Goal: Task Accomplishment & Management: Manage account settings

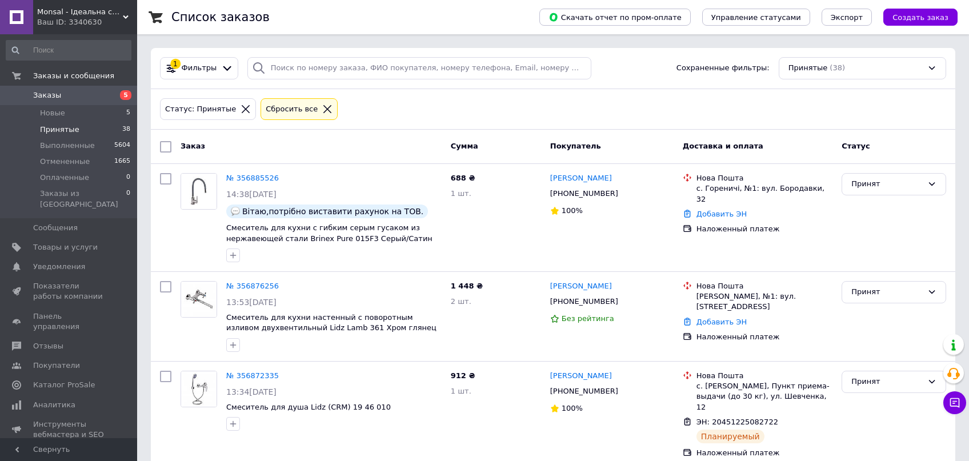
drag, startPoint x: 44, startPoint y: 114, endPoint x: 79, endPoint y: 132, distance: 39.9
click at [45, 114] on span "Новые" at bounding box center [52, 113] width 25 height 10
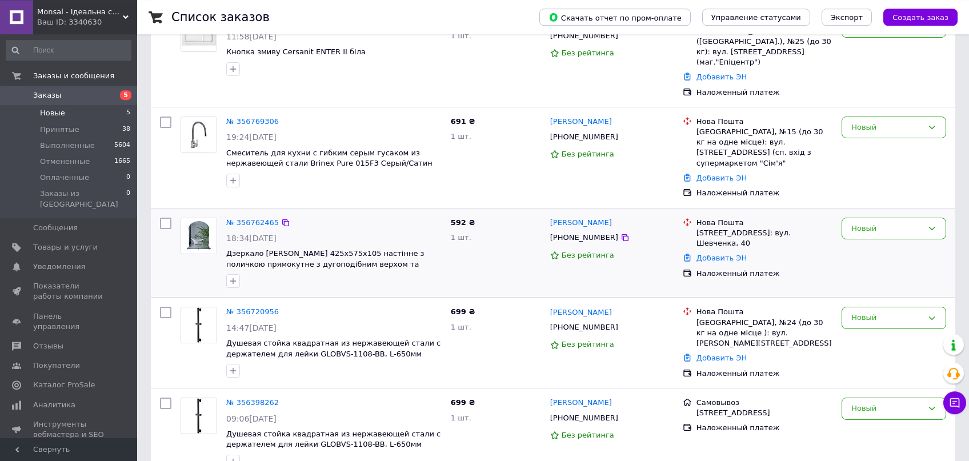
scroll to position [165, 0]
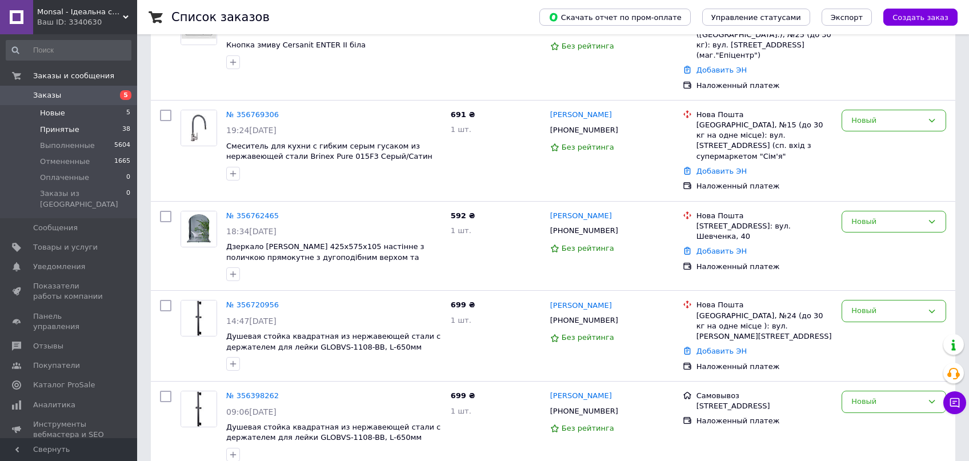
click at [61, 128] on span "Принятые" at bounding box center [59, 130] width 39 height 10
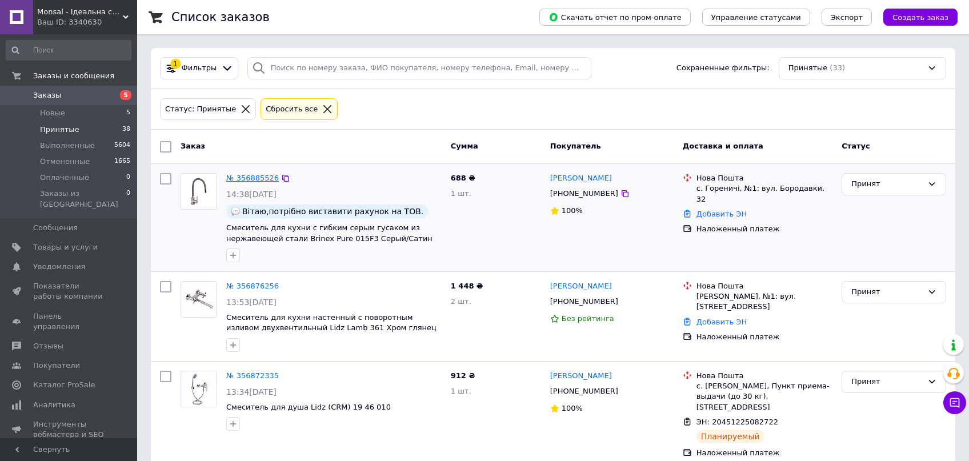
click at [245, 179] on link "№ 356885526" at bounding box center [252, 178] width 53 height 9
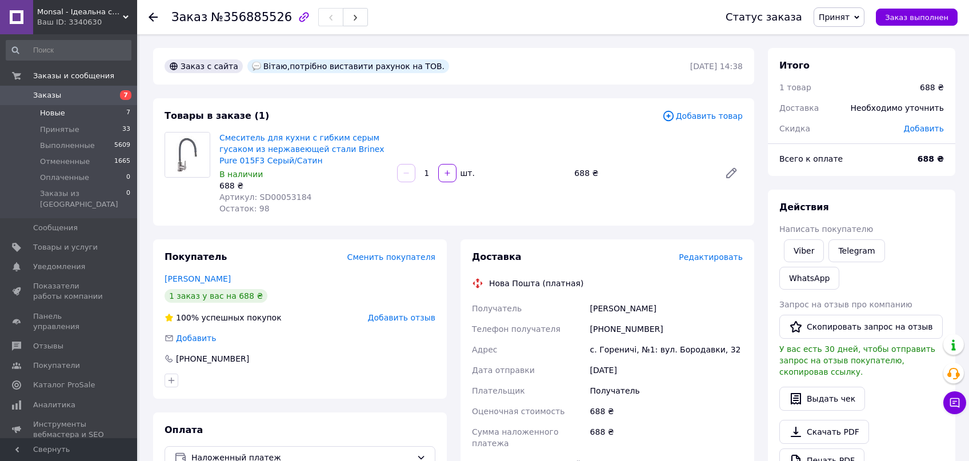
click at [79, 113] on li "Новые 7" at bounding box center [68, 113] width 137 height 16
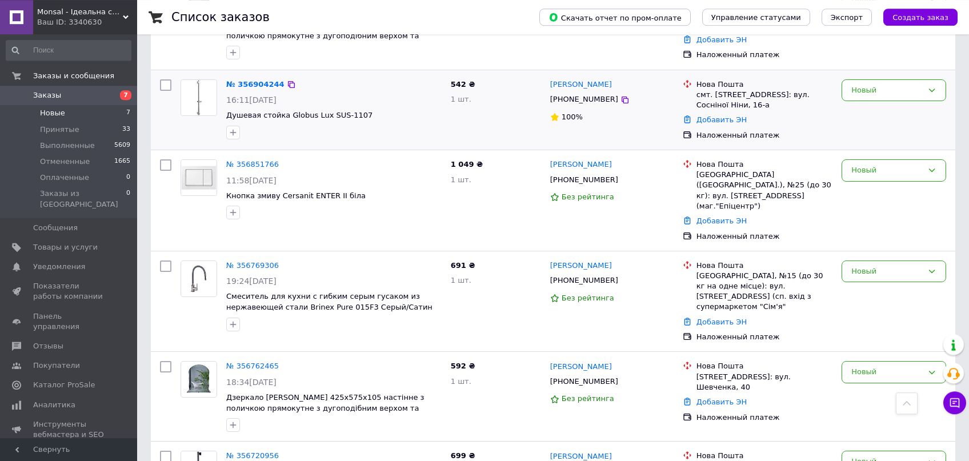
scroll to position [31, 0]
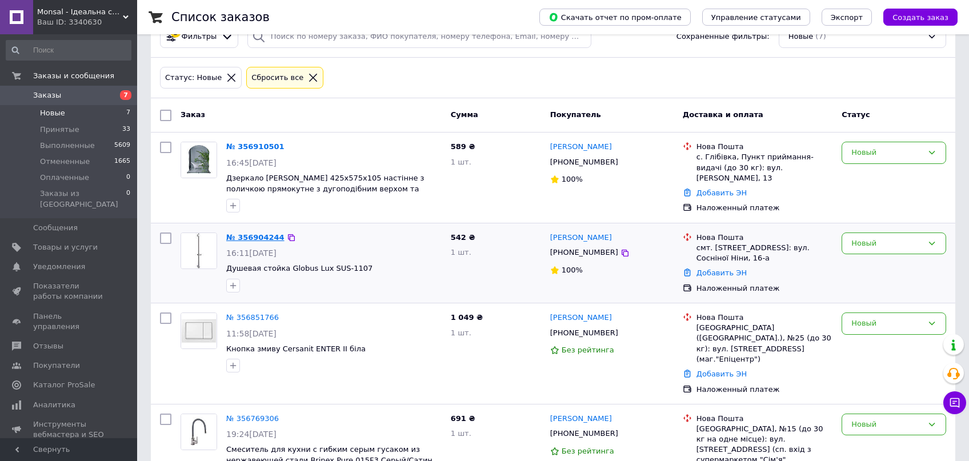
click at [246, 233] on link "№ 356904244" at bounding box center [255, 237] width 58 height 9
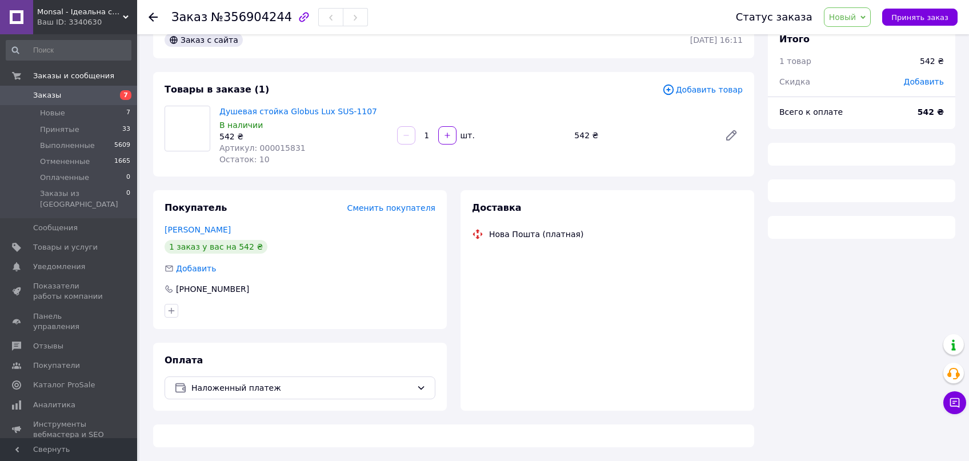
scroll to position [26, 0]
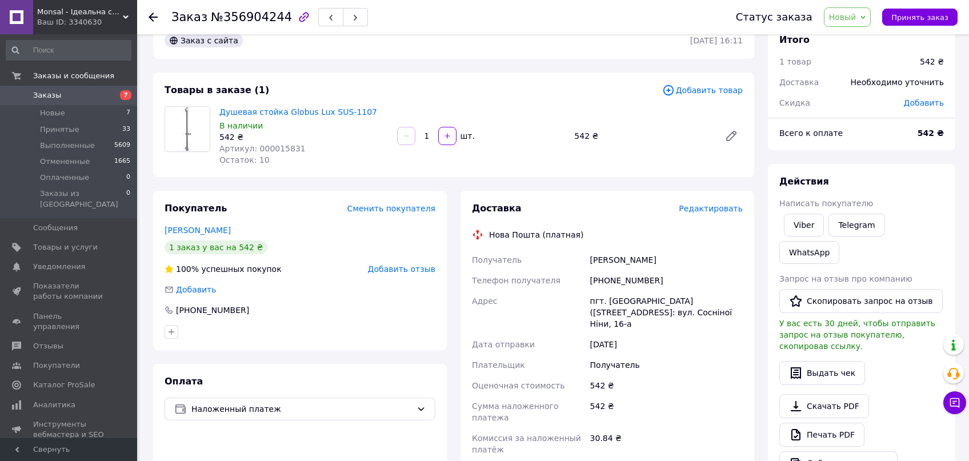
click at [539, 150] on div "Душевая стойка Globus Lux SUS-1107 В наличии 542 ₴ Артикул: 000015831 Остаток: …" at bounding box center [481, 136] width 532 height 64
click at [486, 94] on div "Товары в заказе (1)" at bounding box center [414, 90] width 498 height 13
click at [499, 103] on div "Товары в заказе (1) Добавить товар Душевая стойка Globus Lux SUS-1107 В наличии…" at bounding box center [453, 125] width 601 height 105
click at [510, 101] on div "Товары в заказе (1) Добавить товар Душевая стойка Globus Lux SUS-1107 В наличии…" at bounding box center [453, 125] width 601 height 105
click at [504, 81] on div "Товары в заказе (1) Добавить товар Душевая стойка Globus Lux SUS-1107 В наличии…" at bounding box center [453, 125] width 601 height 105
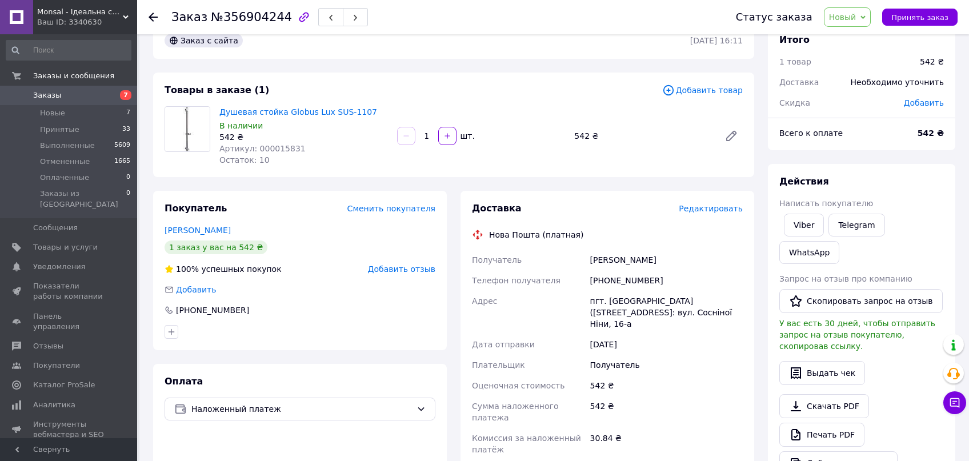
click at [602, 97] on div "Товары в заказе (1)" at bounding box center [414, 90] width 498 height 13
click at [576, 94] on div "Товары в заказе (1)" at bounding box center [414, 90] width 498 height 13
click at [261, 111] on link "Душевая стойка Globus Lux SUS-1107" at bounding box center [298, 111] width 158 height 9
click at [555, 163] on div "Душевая стойка Globus Lux SUS-1107 В наличии 542 ₴ Артикул: 000015831 Остаток: …" at bounding box center [481, 136] width 532 height 64
click at [99, 114] on li "Новые 7" at bounding box center [68, 113] width 137 height 16
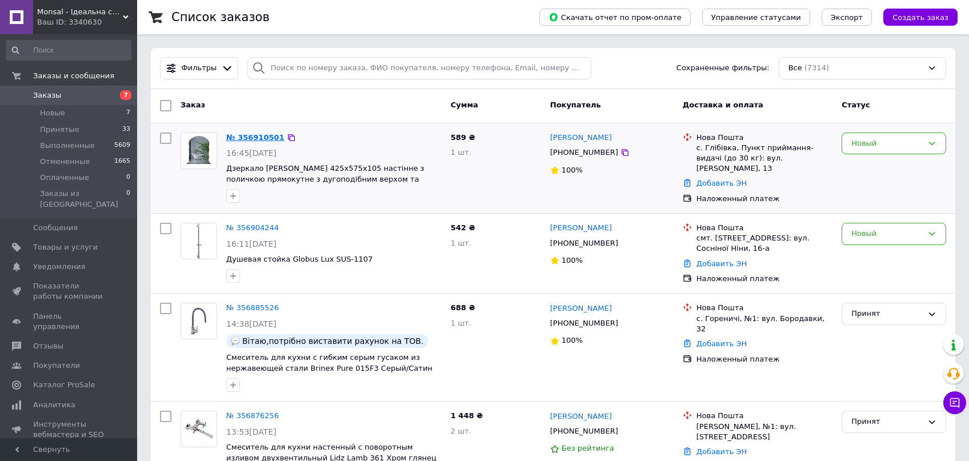
click at [246, 139] on link "№ 356910501" at bounding box center [255, 137] width 58 height 9
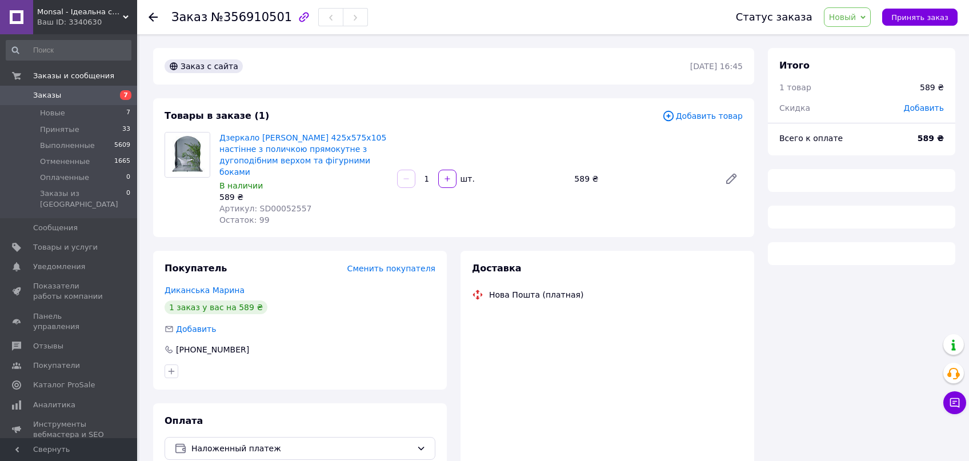
click at [512, 197] on div "Дзеркало Lidz Anny 425х575х105 настінне з поличкою прямокутне з дугоподібним ве…" at bounding box center [481, 179] width 532 height 98
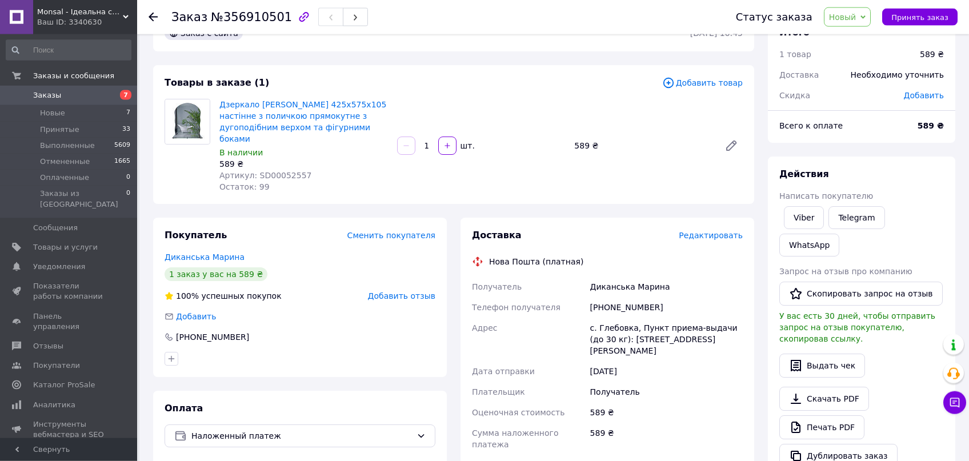
scroll to position [61, 0]
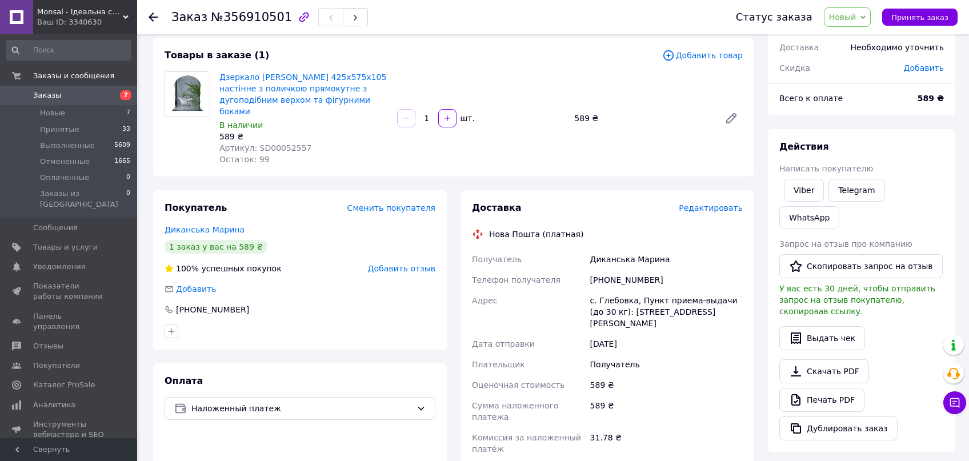
click at [537, 170] on div "Заказ с сайта 12.08.2025 | 16:45 Товары в заказе (1) Добавить товар Дзеркало Li…" at bounding box center [453, 357] width 615 height 741
click at [655, 152] on div "Дзеркало Lidz Anny 425х575х105 настінне з поличкою прямокутне з дугоподібним ве…" at bounding box center [481, 118] width 532 height 98
click at [692, 141] on div "Дзеркало Lidz Anny 425х575х105 настінне з поличкою прямокутне з дугоподібним ве…" at bounding box center [481, 118] width 532 height 98
drag, startPoint x: 611, startPoint y: 265, endPoint x: 620, endPoint y: 270, distance: 10.2
click at [603, 270] on div "[PHONE_NUMBER]" at bounding box center [666, 280] width 157 height 21
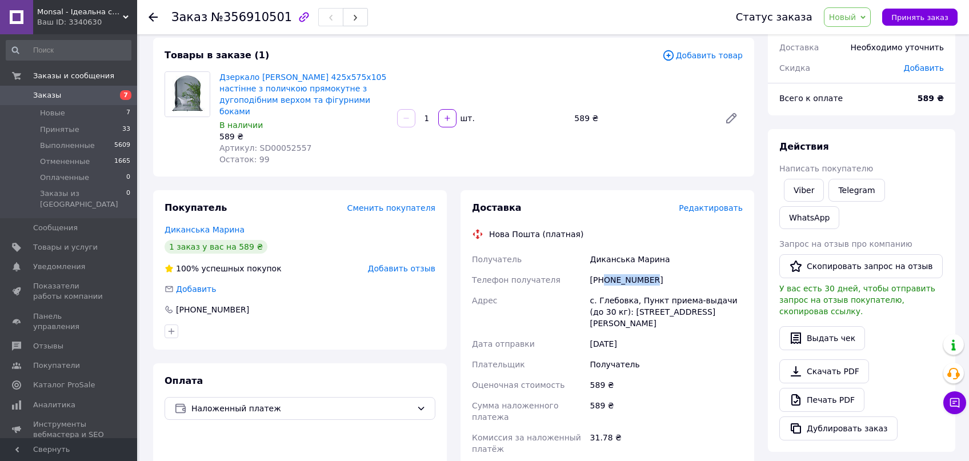
copy div "0973729231"
click at [653, 162] on div "Товары в заказе (1) Добавить товар Дзеркало Lidz Anny 425х575х105 настінне з по…" at bounding box center [453, 107] width 601 height 139
click at [942, 38] on div "Необходимо уточнить" at bounding box center [897, 47] width 107 height 25
drag, startPoint x: 314, startPoint y: 276, endPoint x: 266, endPoint y: 58, distance: 223.5
click at [314, 283] on div "Добавить" at bounding box center [300, 288] width 271 height 11
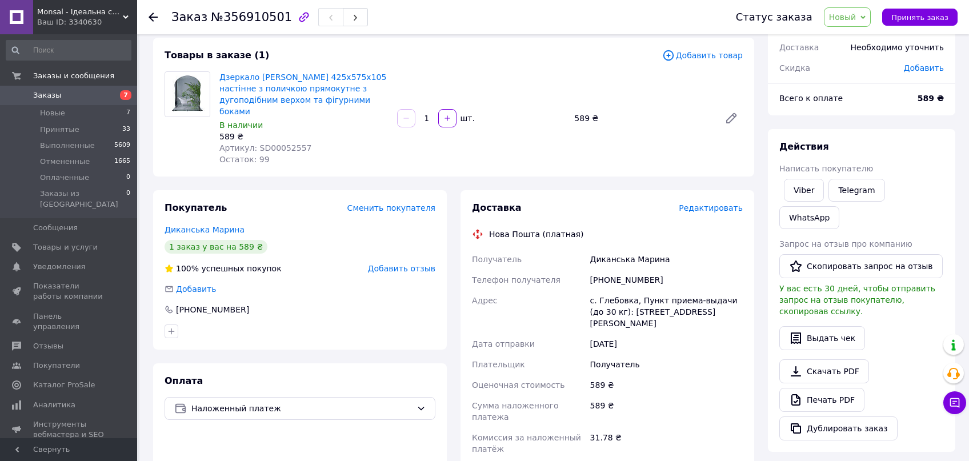
click at [852, 15] on span "Новый" at bounding box center [842, 17] width 27 height 9
click at [860, 41] on li "Принят" at bounding box center [854, 39] width 61 height 17
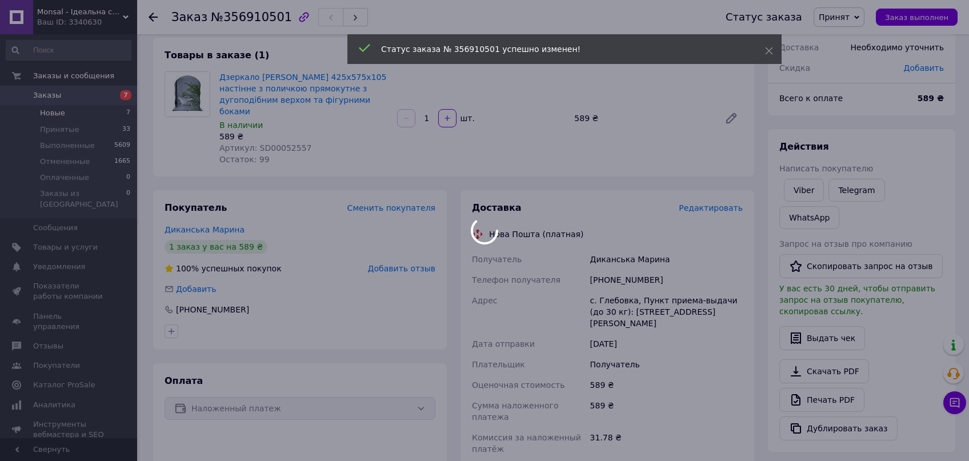
click at [54, 115] on span "Новые" at bounding box center [52, 113] width 25 height 10
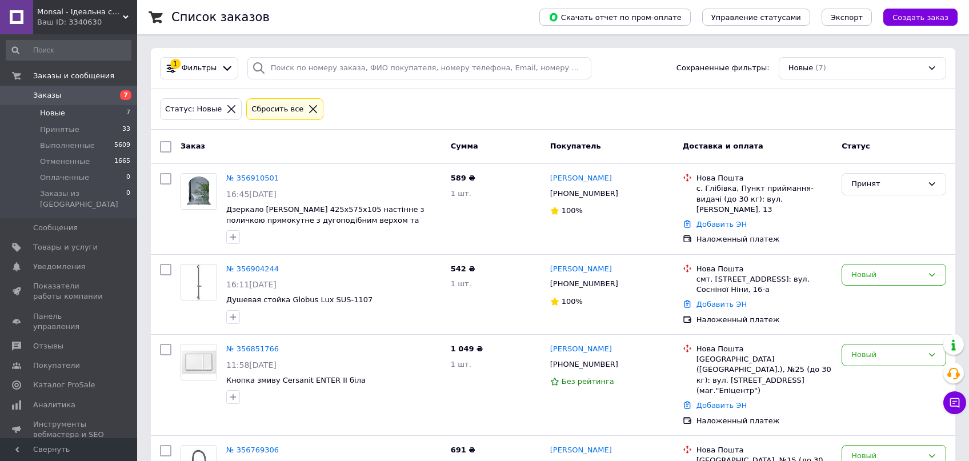
click at [384, 105] on div "Статус: Новые Сбросить все" at bounding box center [553, 109] width 791 height 27
click at [60, 116] on span "Новые" at bounding box center [52, 113] width 25 height 10
drag, startPoint x: 62, startPoint y: 121, endPoint x: 28, endPoint y: 90, distance: 45.7
click at [62, 121] on li "Новые 7" at bounding box center [68, 113] width 137 height 16
click at [266, 272] on link "№ 356904244" at bounding box center [252, 269] width 53 height 9
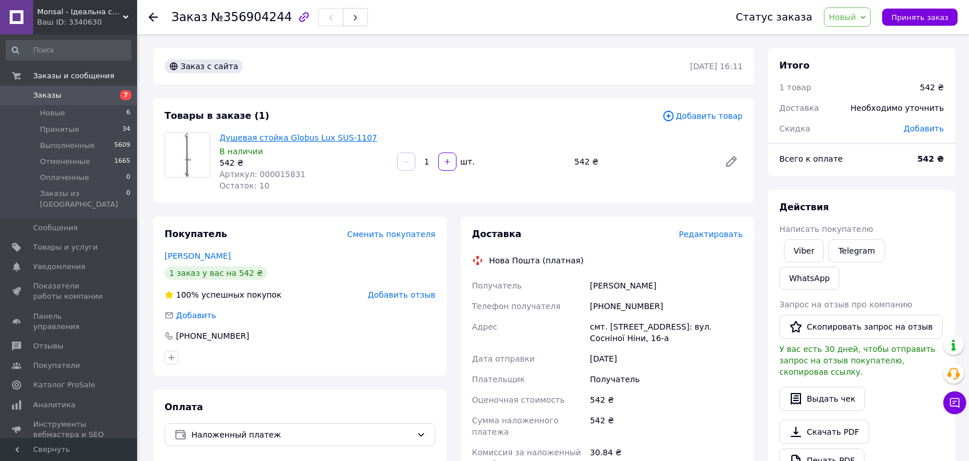
click at [279, 140] on link "Душевая стойка Globus Lux SUS-1107" at bounding box center [298, 137] width 158 height 9
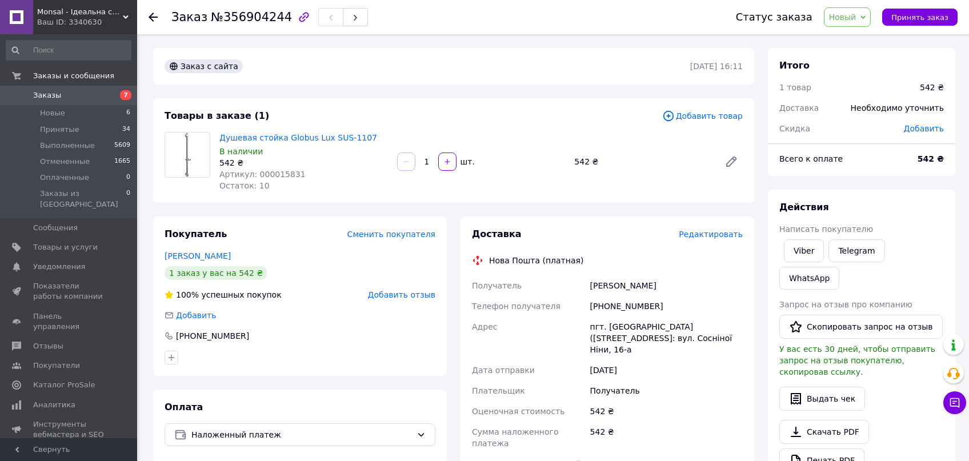
click at [570, 110] on div "Товары в заказе (1) Добавить товар Душевая стойка Globus Lux SUS-1107 В наличии…" at bounding box center [453, 150] width 601 height 105
click at [591, 127] on div "Товары в заказе (1) Добавить товар Душевая стойка Globus Lux SUS-1107 В наличии…" at bounding box center [453, 150] width 601 height 105
click at [458, 107] on div "Товары в заказе (1) Добавить товар Душевая стойка Globus Lux SUS-1107 В наличии…" at bounding box center [453, 150] width 601 height 105
drag, startPoint x: 655, startPoint y: 306, endPoint x: 603, endPoint y: 308, distance: 51.4
click at [603, 308] on div "[PHONE_NUMBER]" at bounding box center [666, 306] width 157 height 21
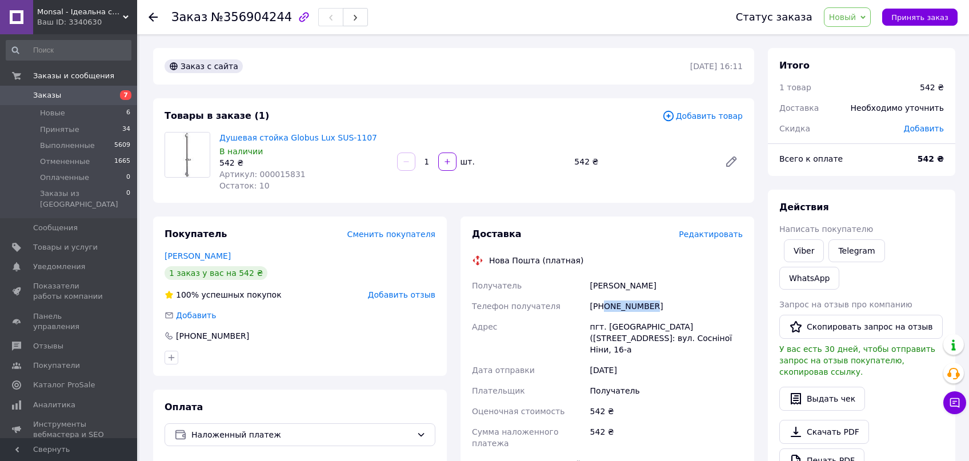
copy div "0679302601"
click at [587, 121] on div "Товары в заказе (1)" at bounding box center [414, 116] width 498 height 13
click at [199, 102] on div "Заказ с мобильного" at bounding box center [216, 95] width 102 height 30
click at [285, 111] on div "Товары в заказе (1)" at bounding box center [414, 116] width 498 height 13
click at [362, 115] on div "Товары в заказе (1)" at bounding box center [414, 116] width 498 height 13
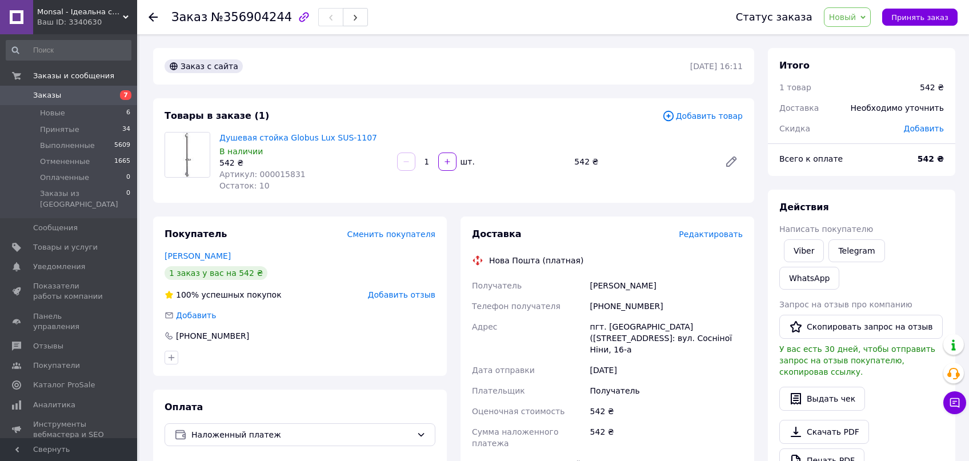
click at [346, 119] on div "Товары в заказе (1)" at bounding box center [414, 116] width 498 height 13
drag, startPoint x: 296, startPoint y: 111, endPoint x: 426, endPoint y: 127, distance: 131.2
click at [298, 111] on div "Товары в заказе (1)" at bounding box center [414, 116] width 498 height 13
click at [397, 109] on div "Товары в заказе (1) Добавить товар Душевая стойка Globus Lux SUS-1107 В наличии…" at bounding box center [453, 150] width 601 height 105
click at [147, 18] on div "Заказ №356904244 Статус заказа Новый Принят Выполнен Отменен Оплаченный Принять…" at bounding box center [553, 17] width 832 height 34
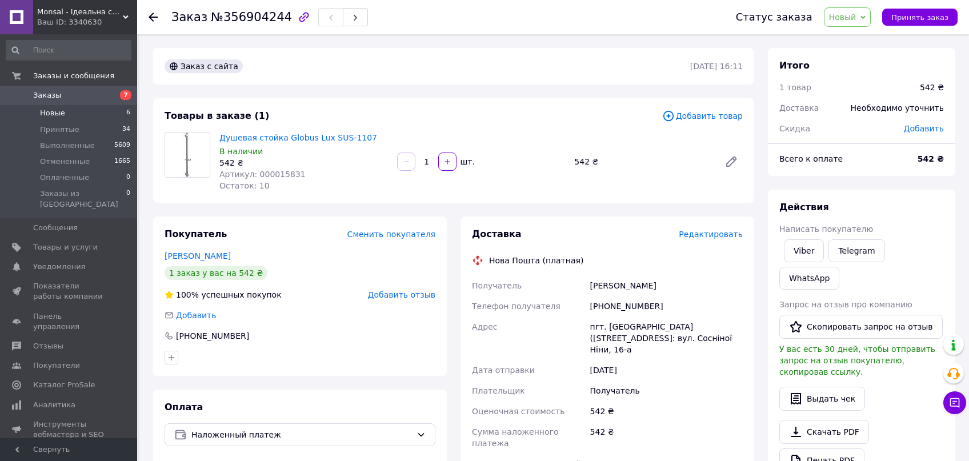
drag, startPoint x: 63, startPoint y: 117, endPoint x: 54, endPoint y: 109, distance: 11.7
click at [62, 114] on span "Новые" at bounding box center [52, 113] width 25 height 10
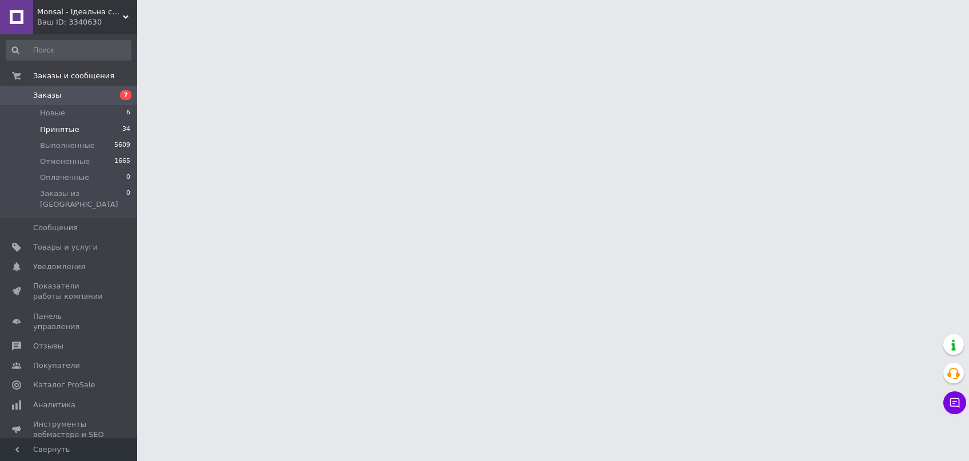
click at [55, 130] on span "Принятые" at bounding box center [59, 130] width 39 height 10
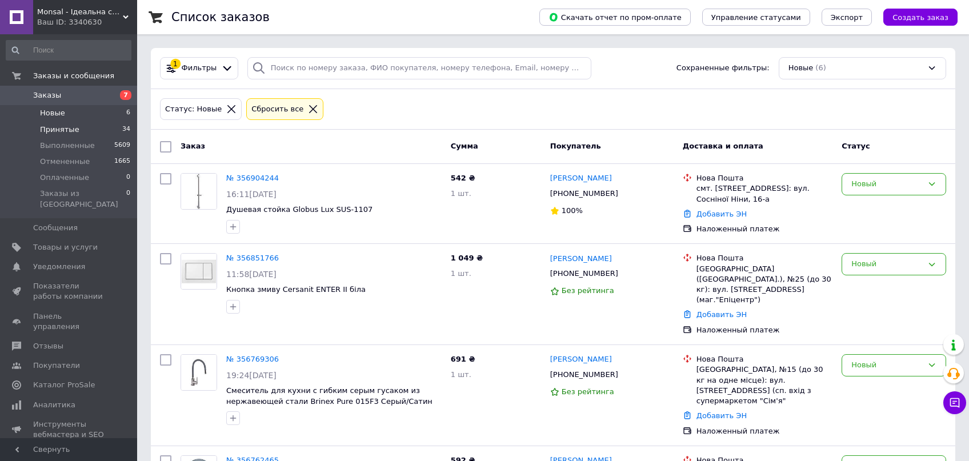
click at [69, 131] on span "Принятые" at bounding box center [59, 130] width 39 height 10
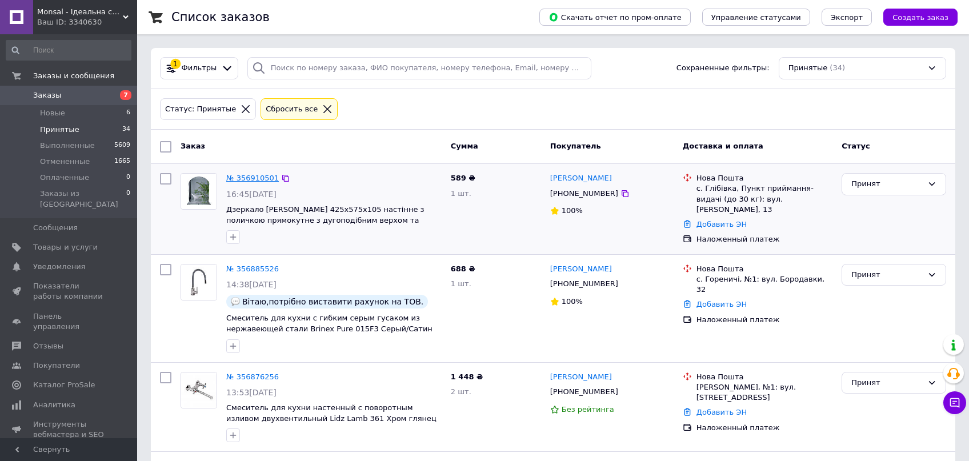
click at [269, 177] on link "№ 356910501" at bounding box center [252, 178] width 53 height 9
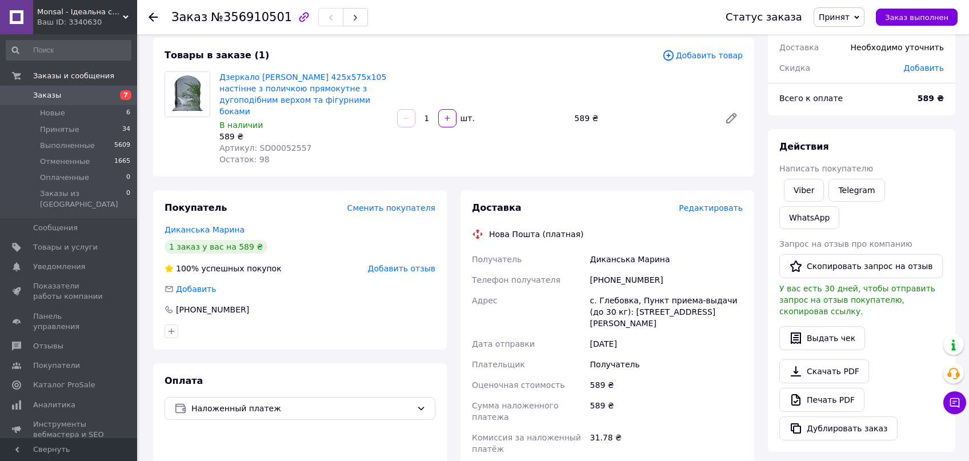
scroll to position [182, 0]
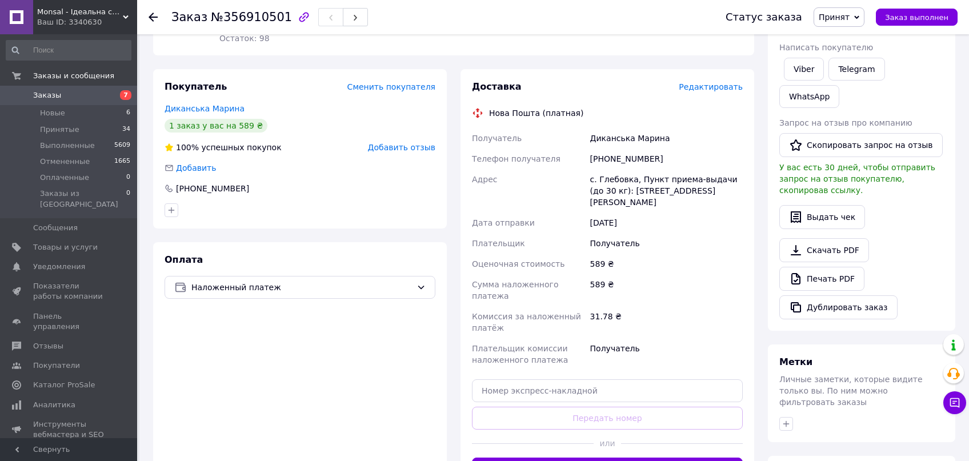
click at [710, 82] on span "Редактировать" at bounding box center [711, 86] width 64 height 9
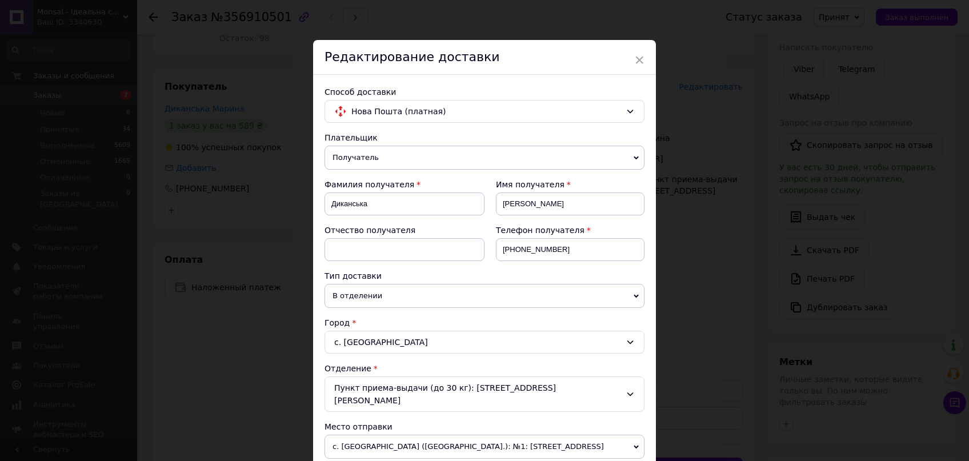
scroll to position [127, 0]
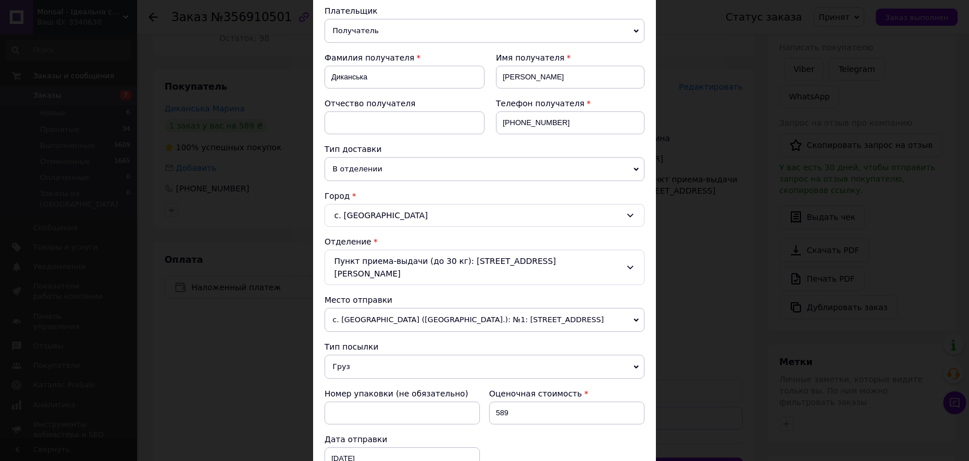
click at [342, 211] on div "с. Глебовка" at bounding box center [485, 215] width 320 height 23
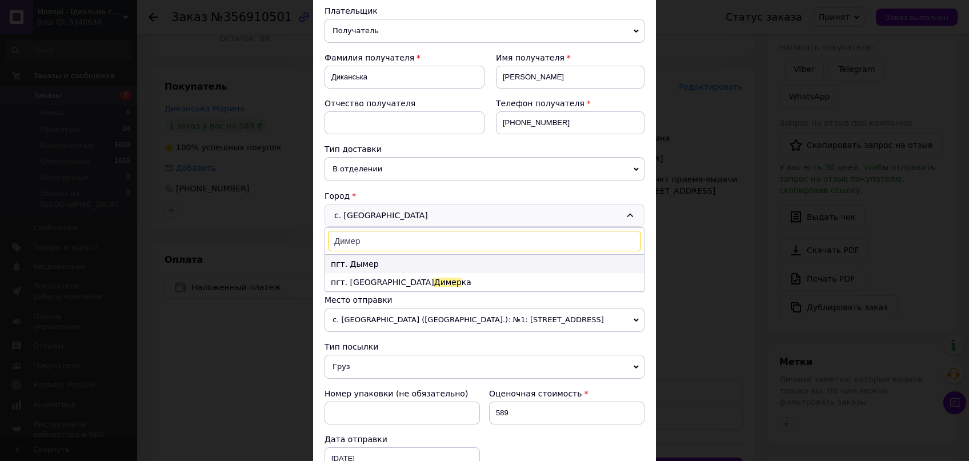
type input "Димер"
click at [361, 266] on li "пгт. Дымер" at bounding box center [484, 264] width 319 height 18
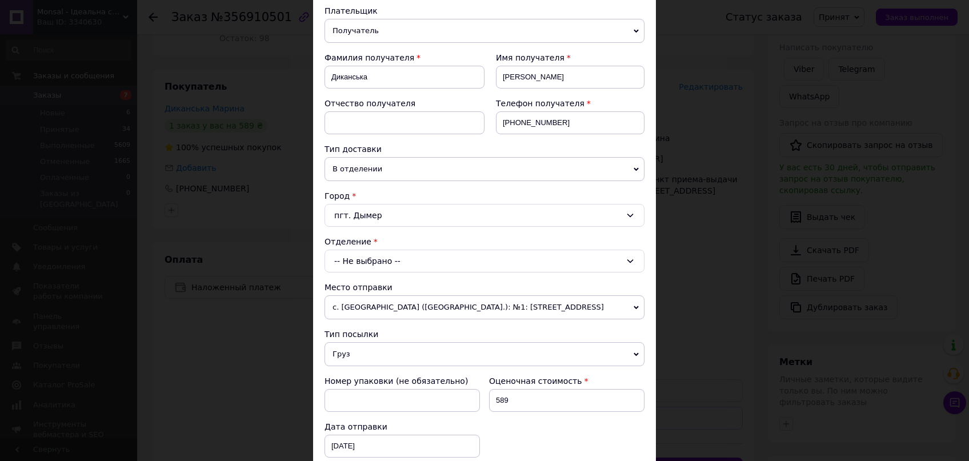
click at [364, 259] on div "-- Не выбрано --" at bounding box center [485, 261] width 320 height 23
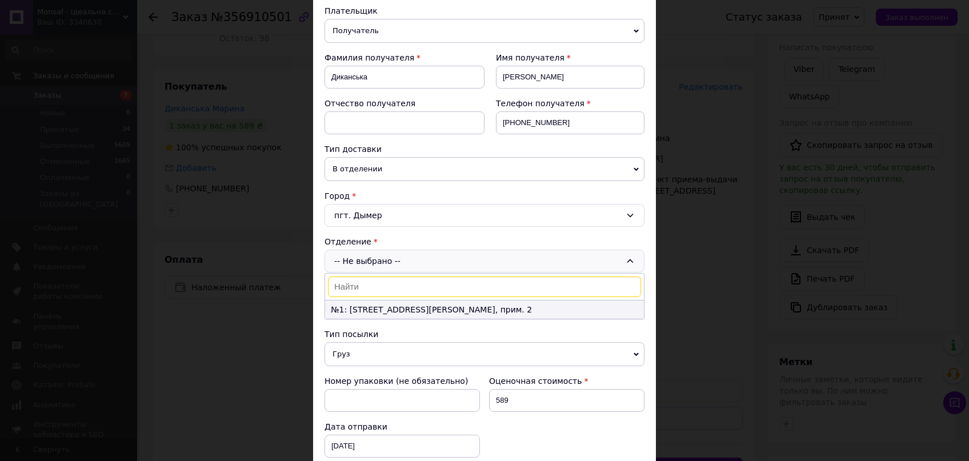
click at [361, 313] on li "№1: ул. Осветянская, 6, прим. 2" at bounding box center [484, 310] width 319 height 18
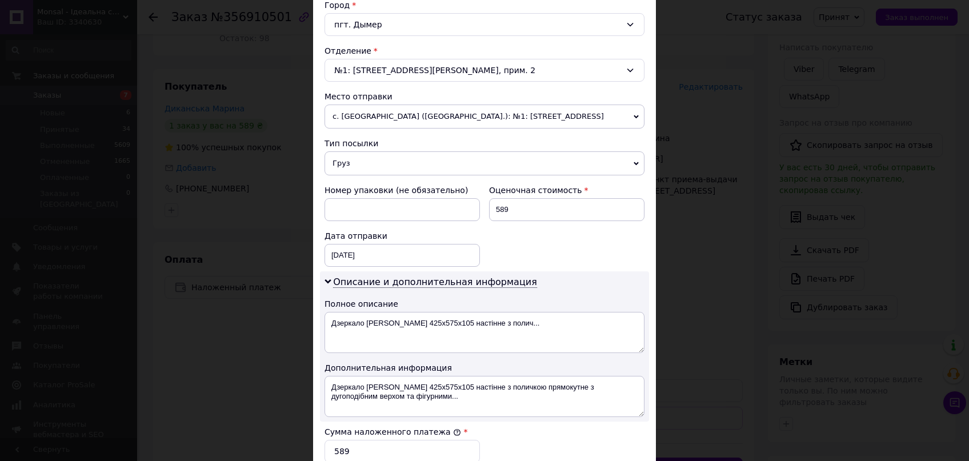
scroll to position [536, 0]
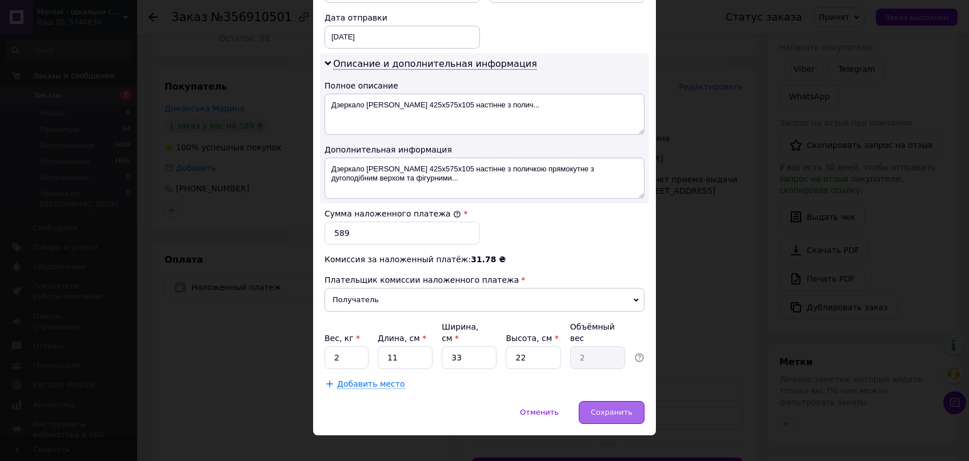
drag, startPoint x: 602, startPoint y: 404, endPoint x: 612, endPoint y: 406, distance: 10.5
click at [602, 404] on div "Сохранить" at bounding box center [612, 412] width 66 height 23
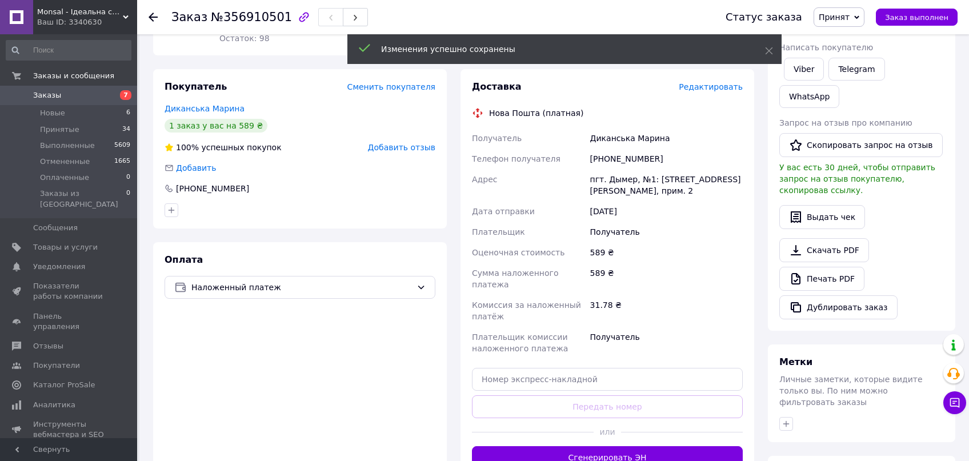
click at [700, 84] on div "Доставка Редактировать Нова Пошта (платная) Получатель Диканська Марина Телефон…" at bounding box center [607, 275] width 271 height 389
click at [772, 52] on icon at bounding box center [769, 51] width 8 height 8
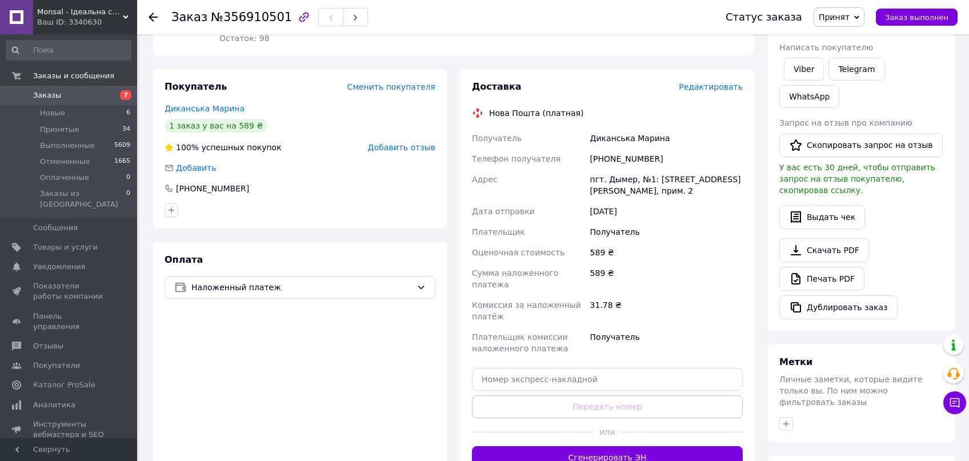
scroll to position [0, 0]
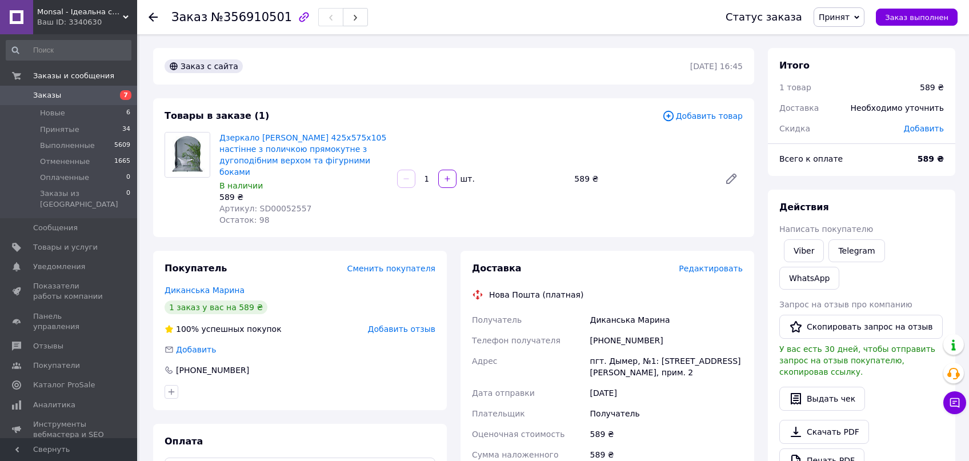
click at [684, 178] on div "589 ₴" at bounding box center [643, 179] width 146 height 16
drag, startPoint x: 151, startPoint y: 15, endPoint x: 131, endPoint y: 41, distance: 31.8
click at [151, 15] on use at bounding box center [153, 17] width 9 height 9
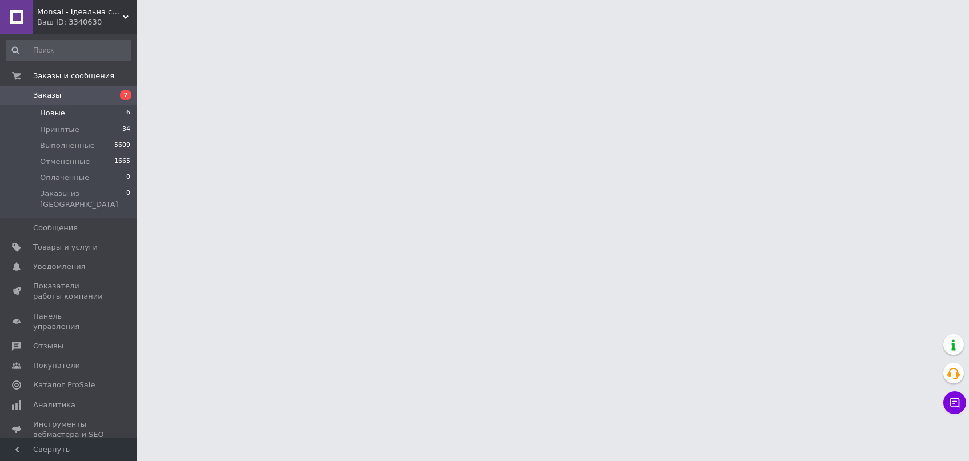
click at [43, 115] on span "Новые" at bounding box center [52, 113] width 25 height 10
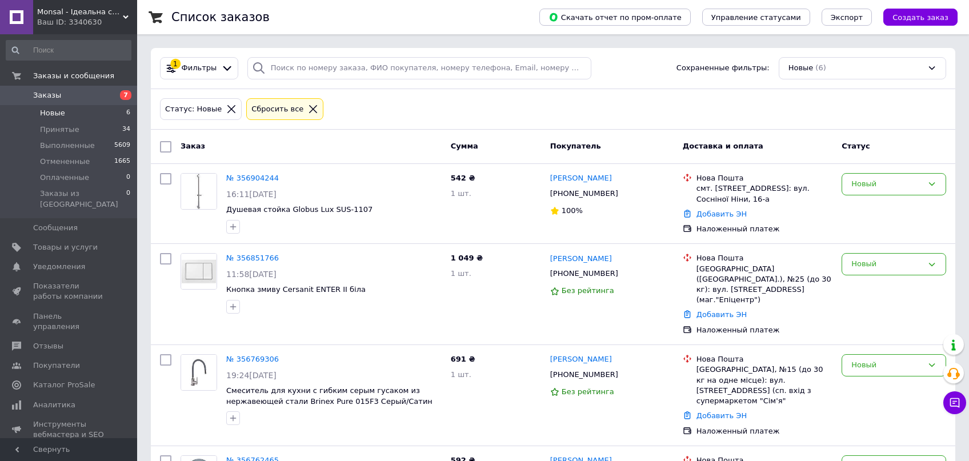
click at [58, 115] on span "Новые" at bounding box center [52, 113] width 25 height 10
drag, startPoint x: 63, startPoint y: 113, endPoint x: 76, endPoint y: 115, distance: 13.4
click at [63, 114] on li "Новые 6" at bounding box center [68, 113] width 137 height 16
click at [370, 125] on div "Статус: Новые Сбросить все" at bounding box center [553, 109] width 804 height 41
click at [46, 130] on span "Принятые" at bounding box center [59, 130] width 39 height 10
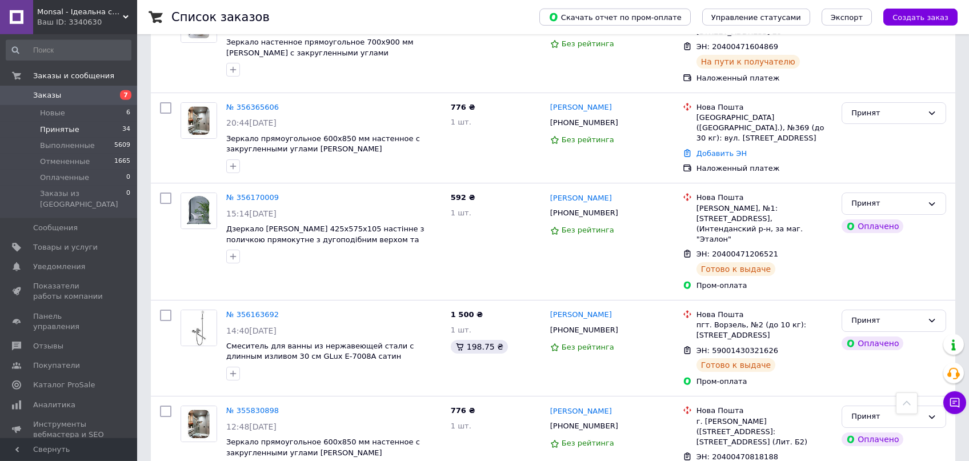
scroll to position [3056, 0]
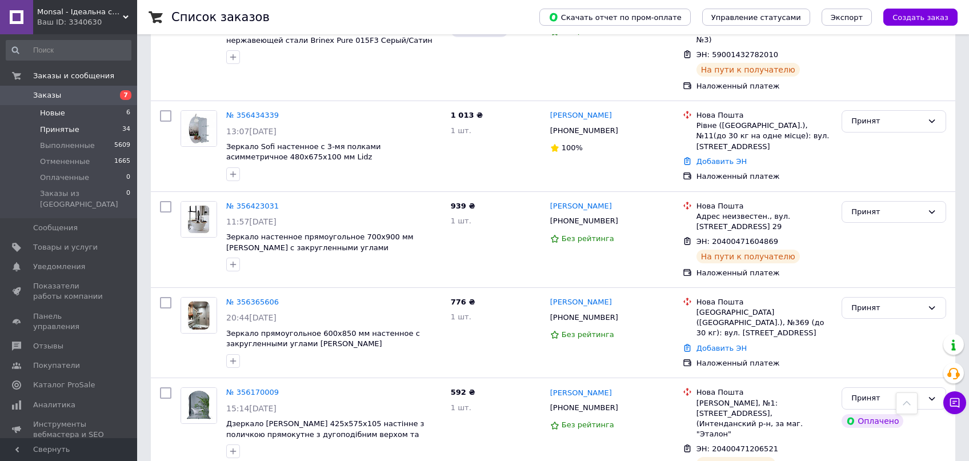
click at [58, 116] on span "Новые" at bounding box center [52, 113] width 25 height 10
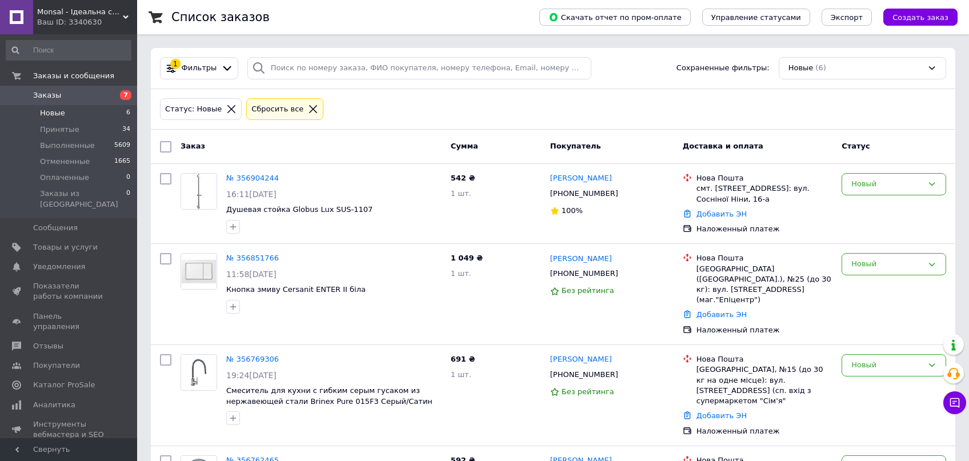
click at [309, 131] on div "Заказ Сумма Покупатель Доставка и оплата Статус" at bounding box center [553, 147] width 804 height 34
click at [423, 109] on div "Статус: Новые Сбросить все" at bounding box center [553, 109] width 791 height 27
click at [259, 178] on link "№ 356904244" at bounding box center [252, 178] width 53 height 9
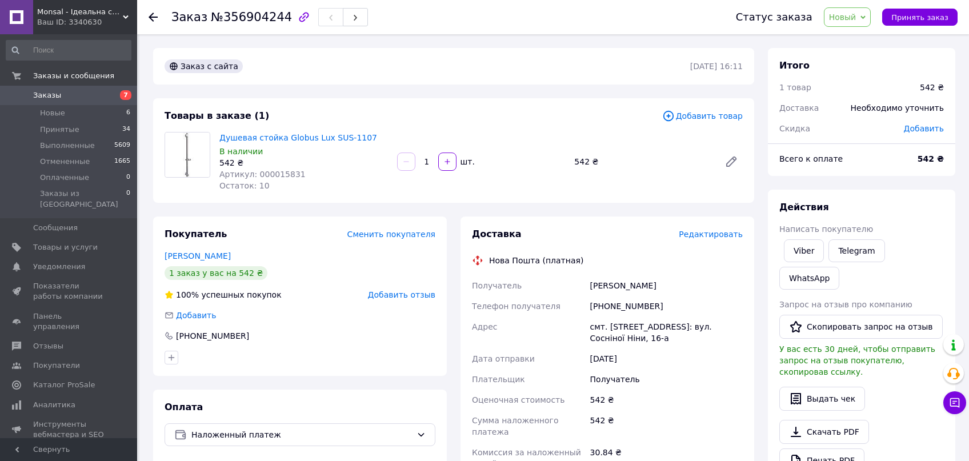
scroll to position [61, 0]
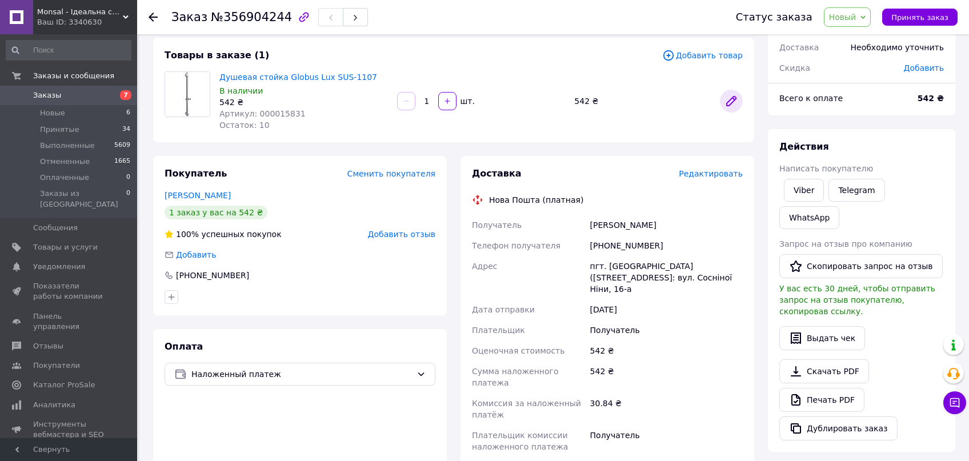
click at [732, 105] on icon at bounding box center [731, 101] width 14 height 14
click at [707, 59] on span "Добавить товар" at bounding box center [702, 55] width 81 height 13
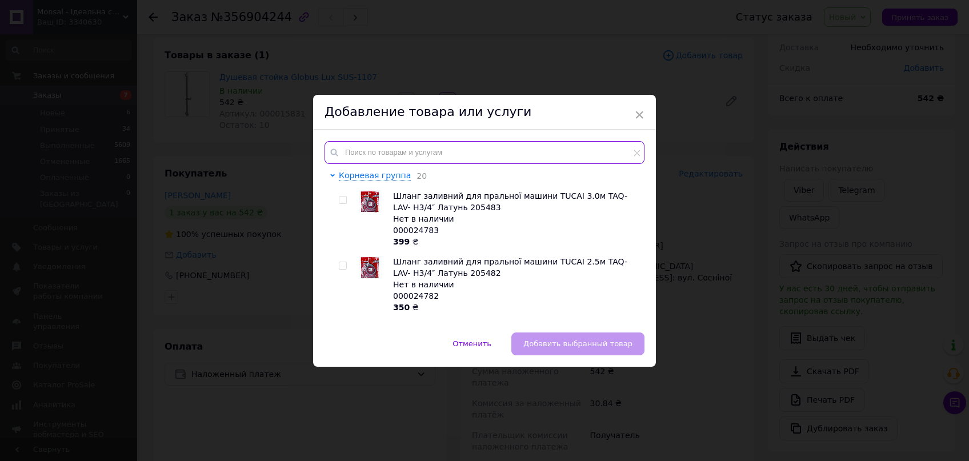
paste input "SD00031253"
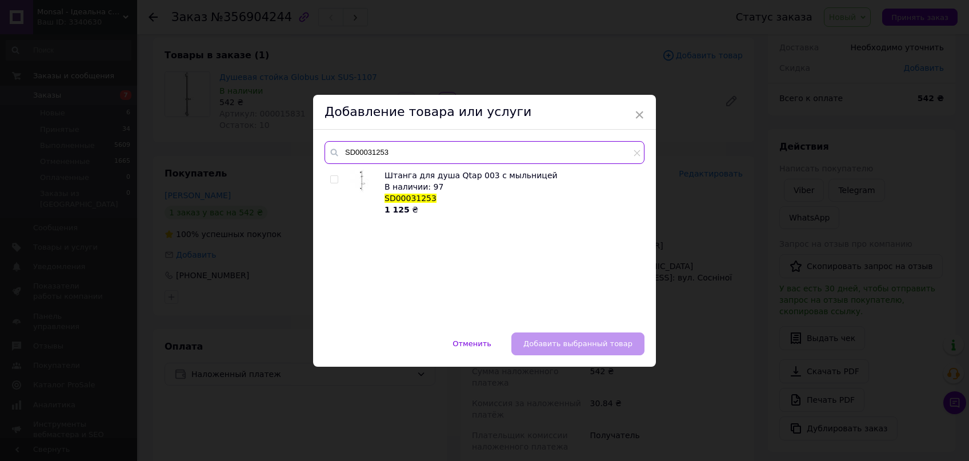
type input "SD00031253"
click at [337, 179] on input "checkbox" at bounding box center [333, 179] width 7 height 7
checkbox input "true"
click at [579, 348] on span "Добавить выбранный товар" at bounding box center [577, 343] width 109 height 9
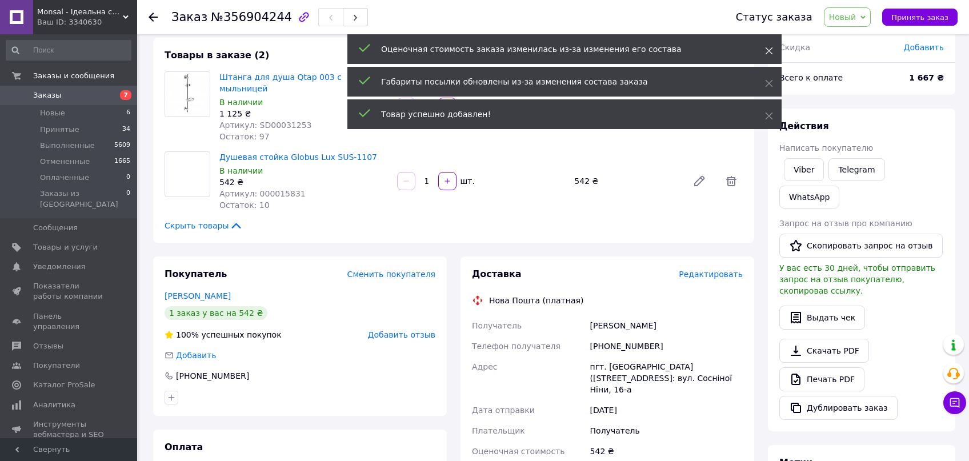
click at [768, 55] on span at bounding box center [769, 50] width 8 height 11
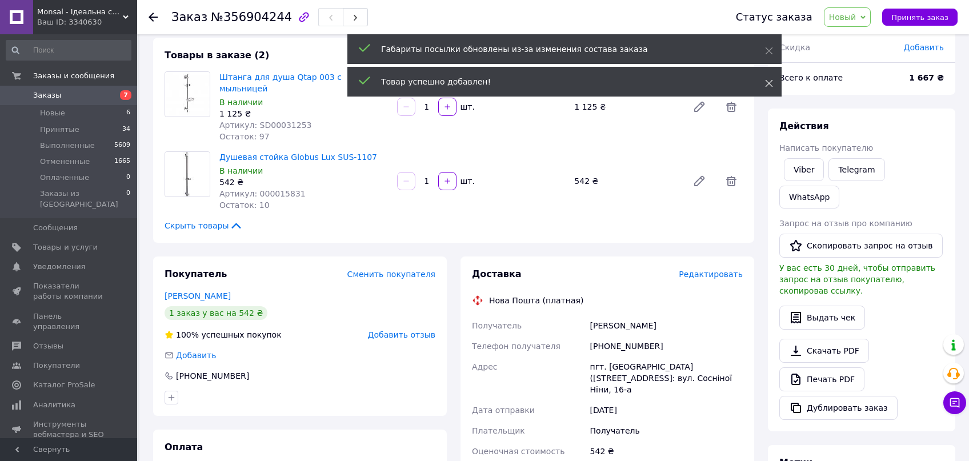
click at [768, 77] on div "Товар успешно добавлен!" at bounding box center [564, 82] width 434 height 30
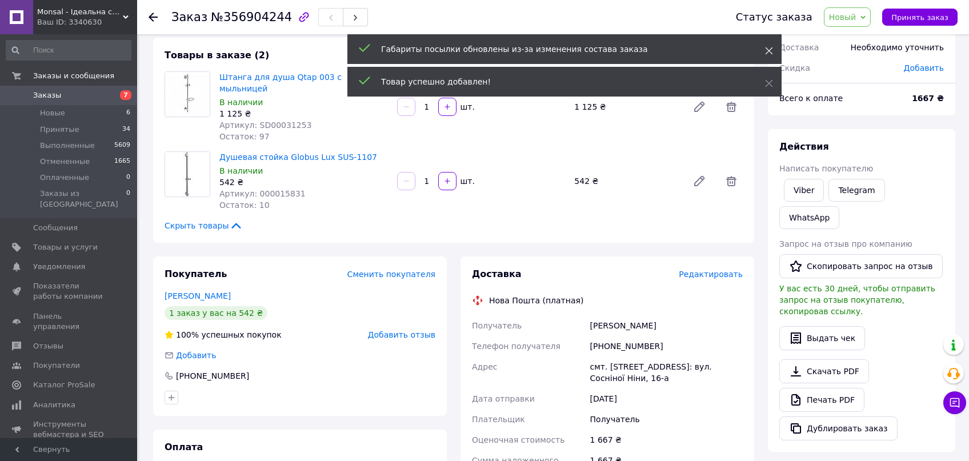
click at [767, 49] on use at bounding box center [769, 50] width 7 height 7
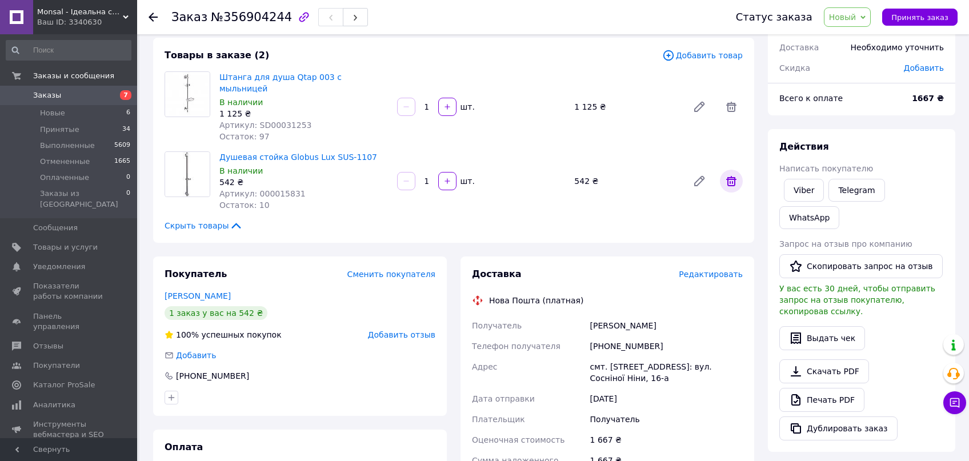
click at [727, 176] on icon at bounding box center [731, 181] width 10 height 10
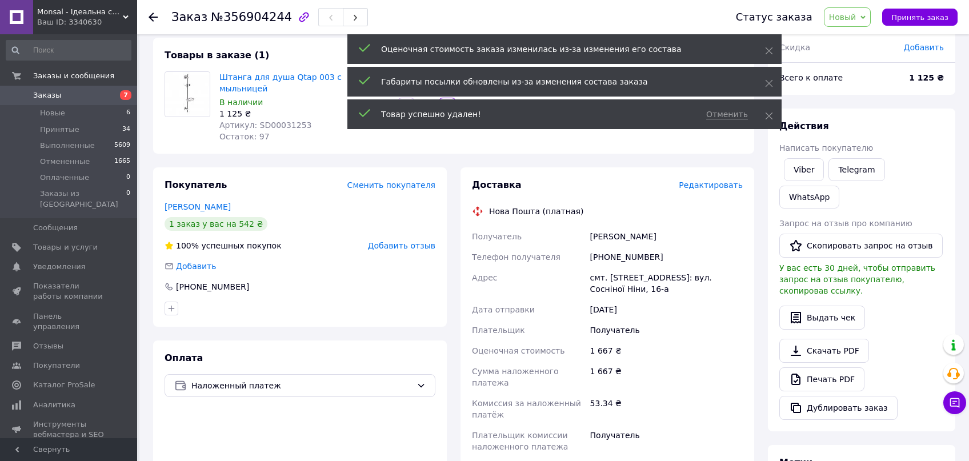
click at [855, 22] on span "Новый" at bounding box center [842, 17] width 27 height 9
click at [861, 39] on li "Принят" at bounding box center [854, 39] width 61 height 17
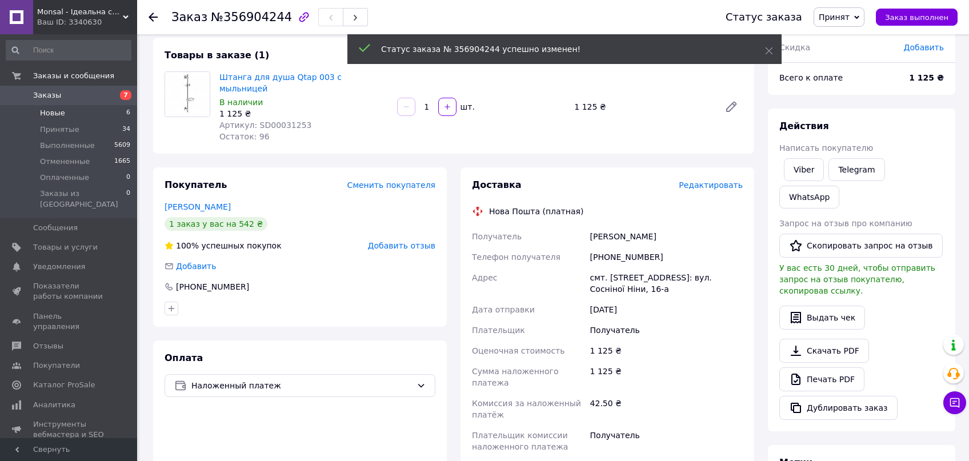
click at [49, 118] on span "Новые" at bounding box center [52, 113] width 25 height 10
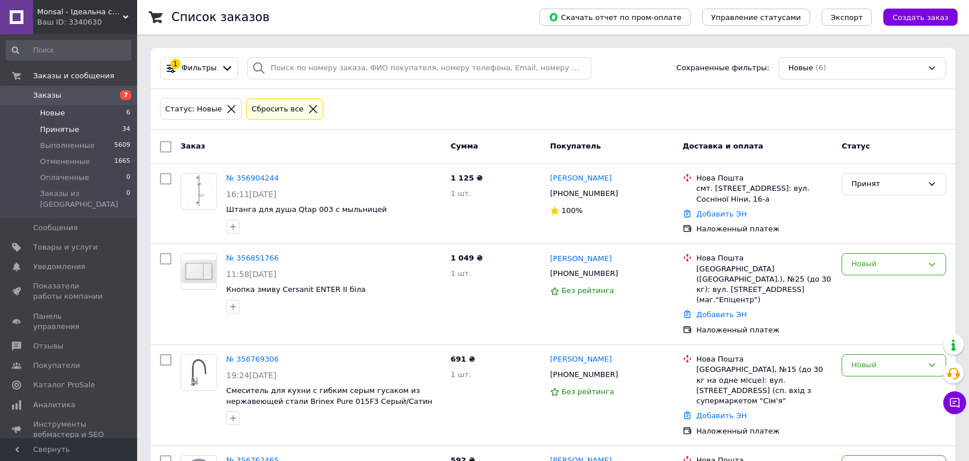
click at [53, 129] on span "Принятые" at bounding box center [59, 130] width 39 height 10
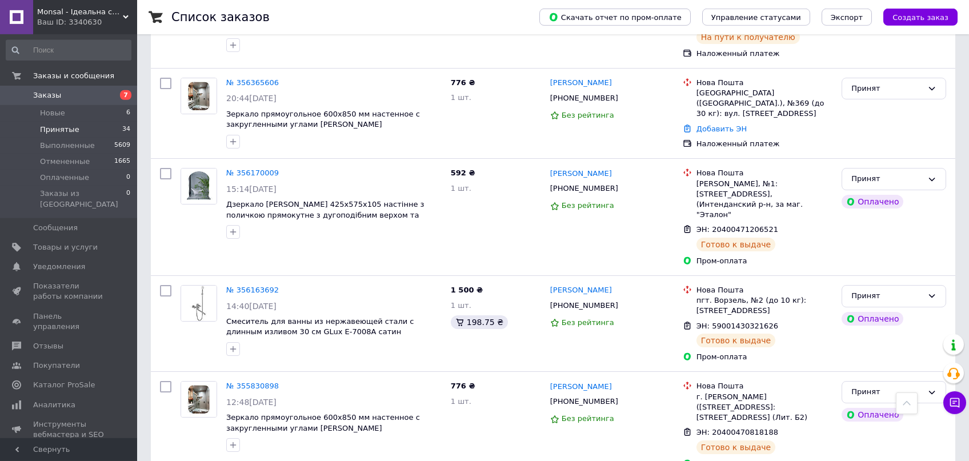
scroll to position [3056, 0]
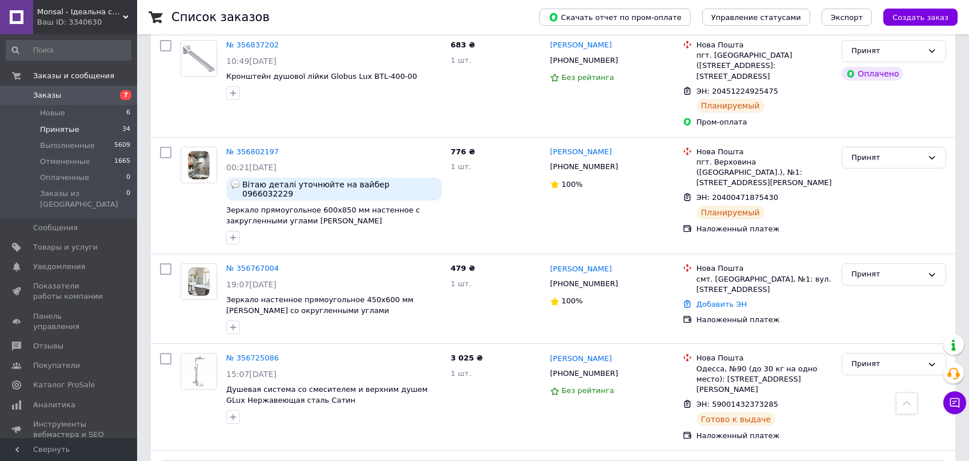
scroll to position [391, 0]
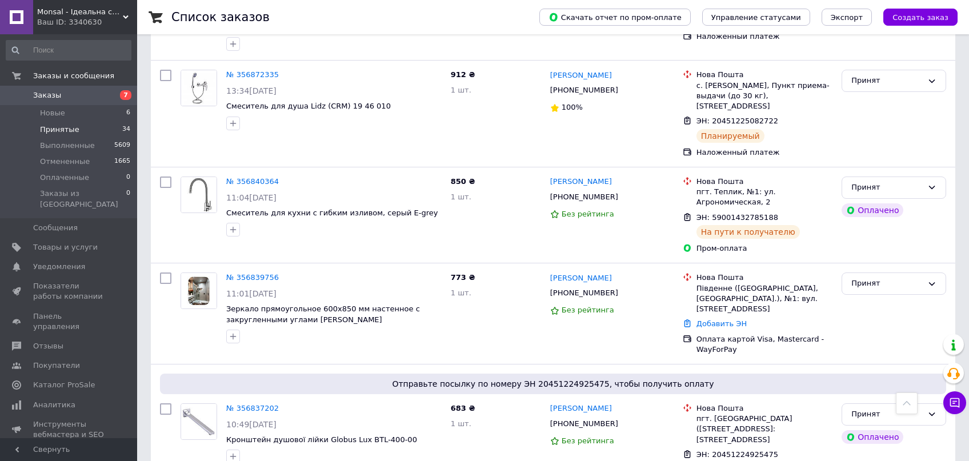
click at [67, 130] on span "Принятые" at bounding box center [59, 130] width 39 height 10
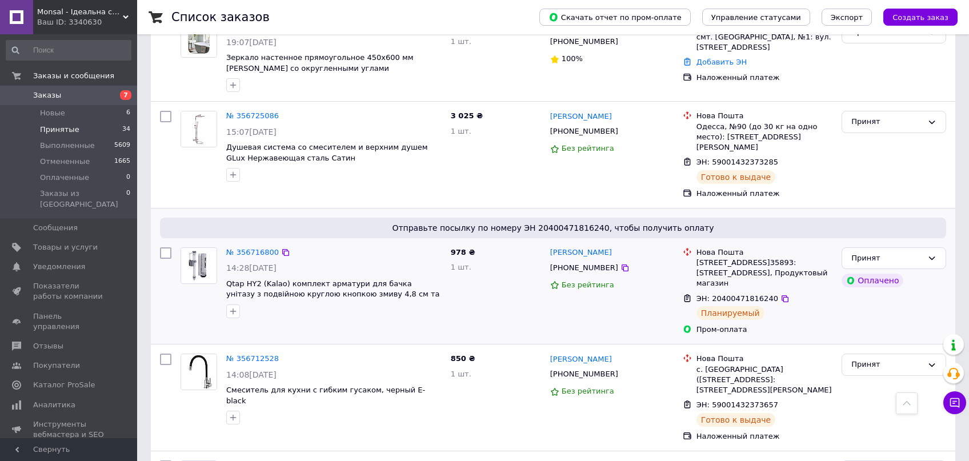
scroll to position [1179, 0]
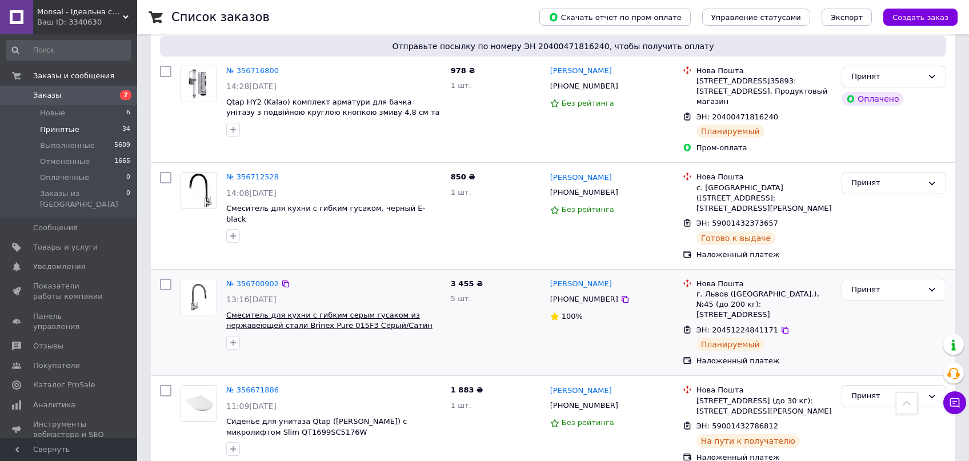
click at [303, 311] on span "Смеситель для кухни с гибким серым гусаком из нержавеющей стали Brinex Pure 015…" at bounding box center [329, 320] width 206 height 19
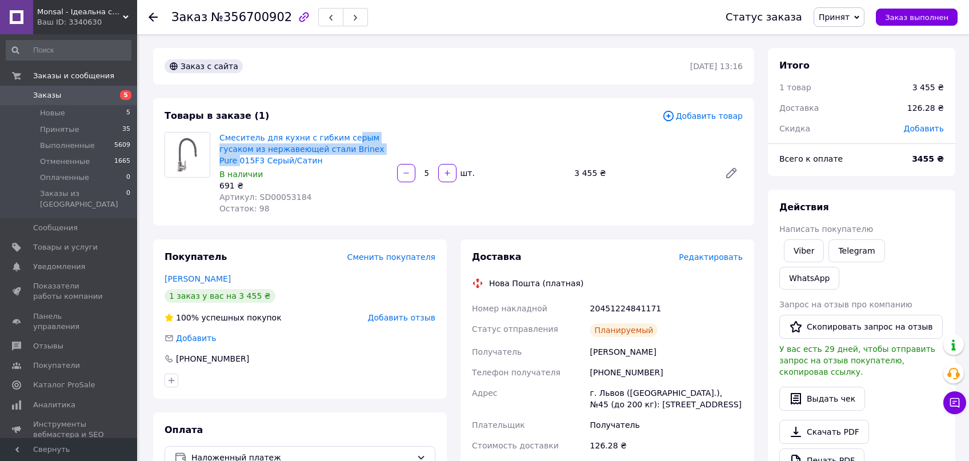
drag, startPoint x: 341, startPoint y: 143, endPoint x: 344, endPoint y: 161, distance: 17.5
click at [381, 146] on span "Смеситель для кухни с гибким серым гусаком из нержавеющей стали Brinex Pure 015…" at bounding box center [303, 149] width 169 height 34
click at [333, 167] on div "Смеситель для кухни с гибким серым гусаком из нержавеющей стали Brinex Pure 015…" at bounding box center [304, 173] width 178 height 87
drag, startPoint x: 340, startPoint y: 144, endPoint x: 241, endPoint y: 162, distance: 101.0
click at [241, 162] on span "Смеситель для кухни с гибким серым гусаком из нержавеющей стали Brinex Pure 015…" at bounding box center [303, 149] width 169 height 34
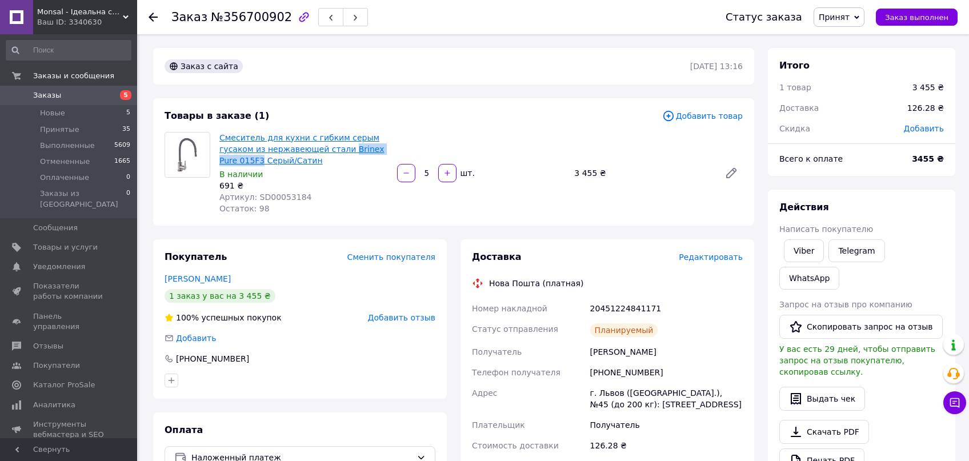
copy link "Brinex Pure 015F3"
drag, startPoint x: 336, startPoint y: 176, endPoint x: 345, endPoint y: 179, distance: 9.8
click at [337, 176] on div "В наличии" at bounding box center [303, 174] width 169 height 11
click at [477, 128] on div "Товары в заказе (1) Добавить товар Смеситель для кухни с гибким серым гусаком и…" at bounding box center [453, 161] width 601 height 127
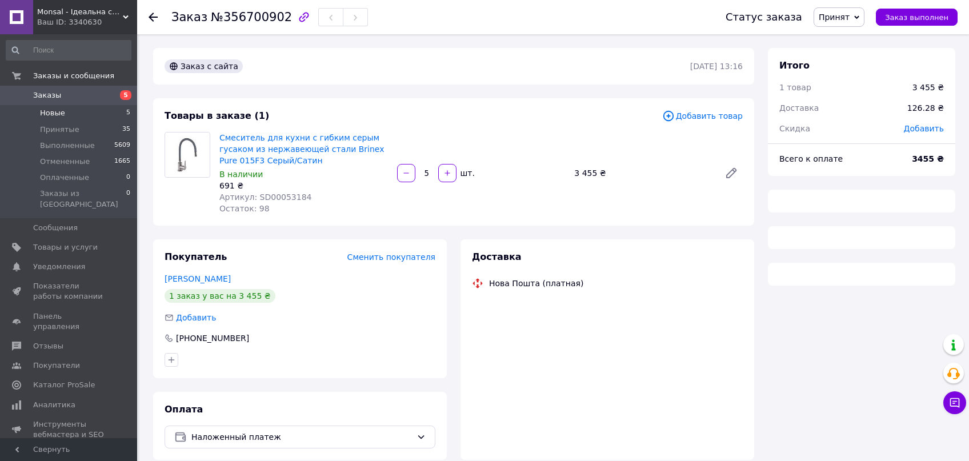
click at [65, 117] on li "Новые 5" at bounding box center [68, 113] width 137 height 16
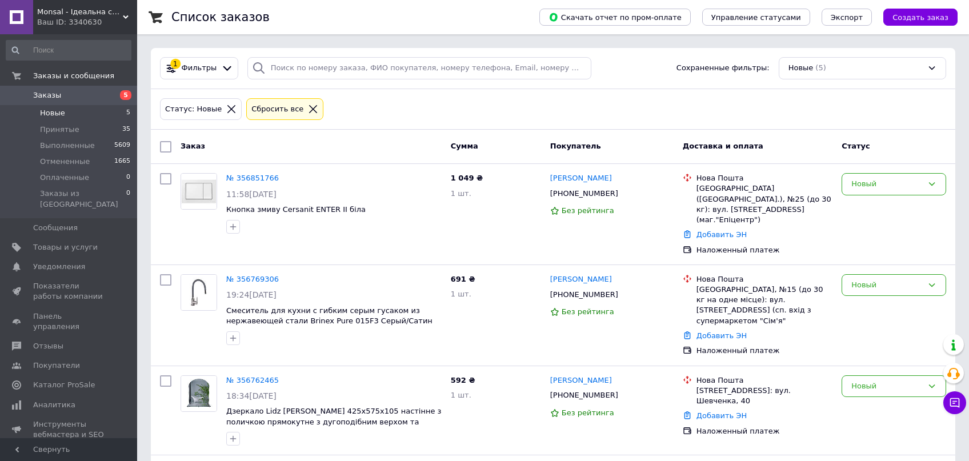
click at [382, 123] on div "Статус: Новые Сбросить все" at bounding box center [553, 109] width 804 height 41
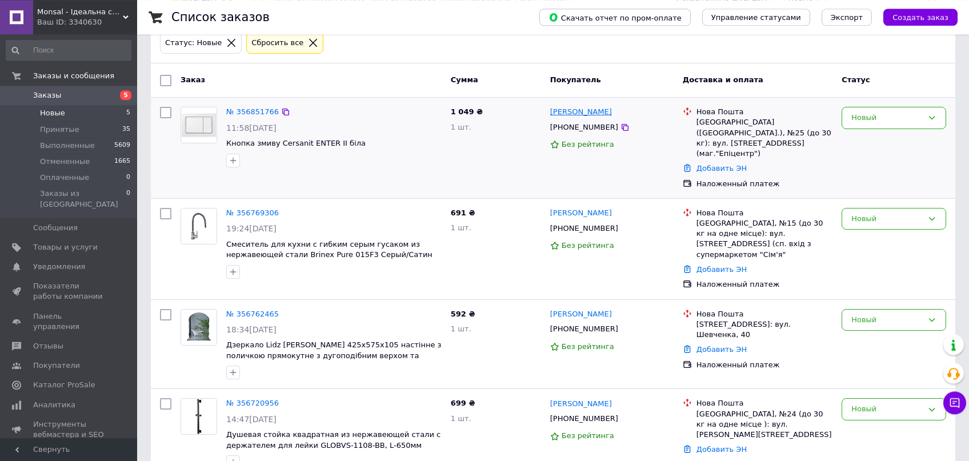
scroll to position [43, 0]
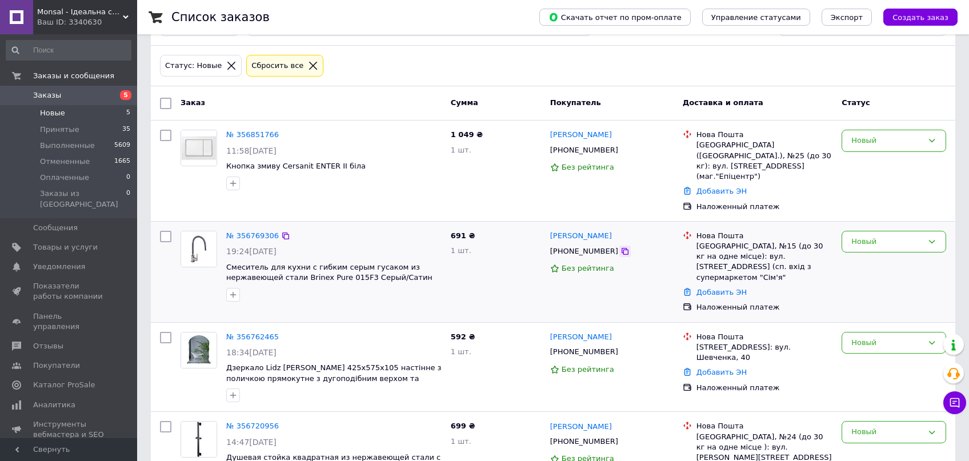
click at [620, 247] on icon at bounding box center [624, 251] width 9 height 9
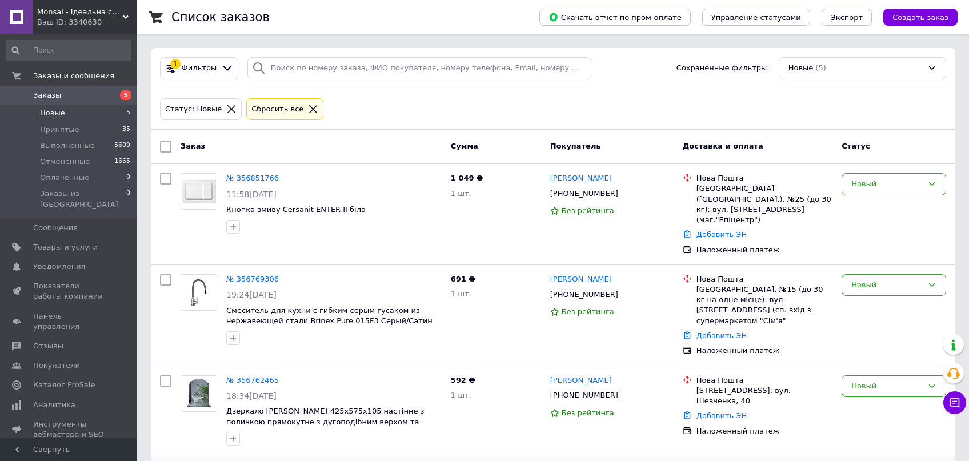
scroll to position [165, 0]
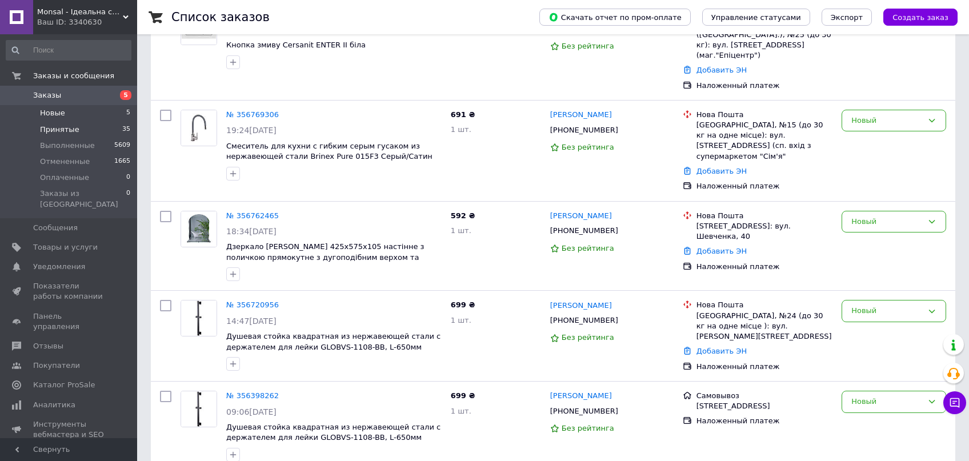
click at [72, 130] on span "Принятые" at bounding box center [59, 130] width 39 height 10
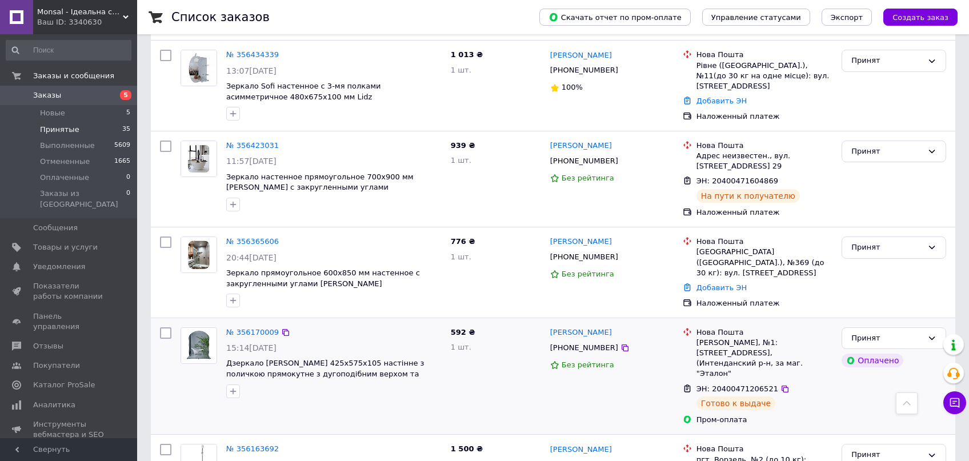
scroll to position [2804, 0]
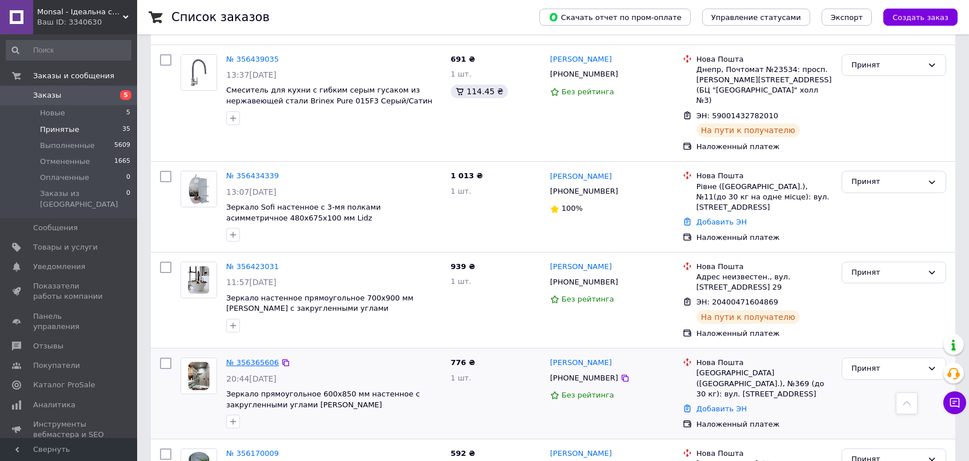
click at [240, 358] on link "№ 356365606" at bounding box center [252, 362] width 53 height 9
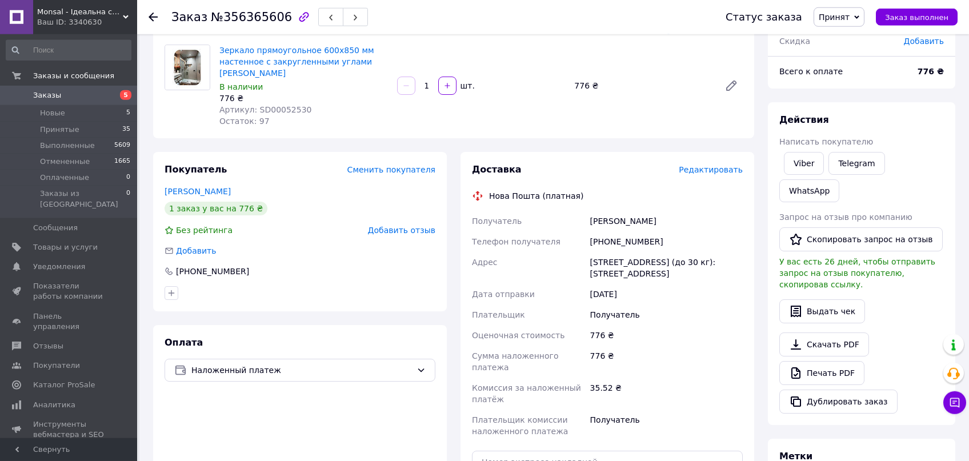
scroll to position [242, 0]
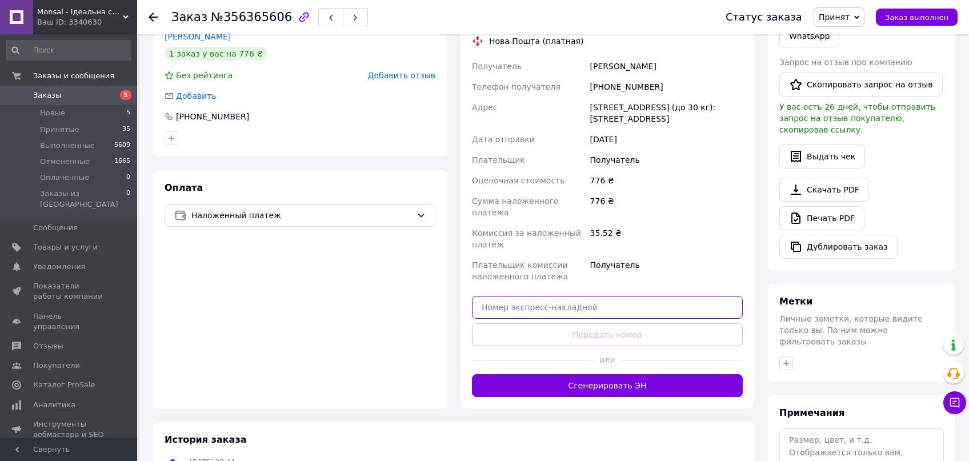
click at [615, 299] on input "text" at bounding box center [607, 307] width 271 height 23
type input "0"
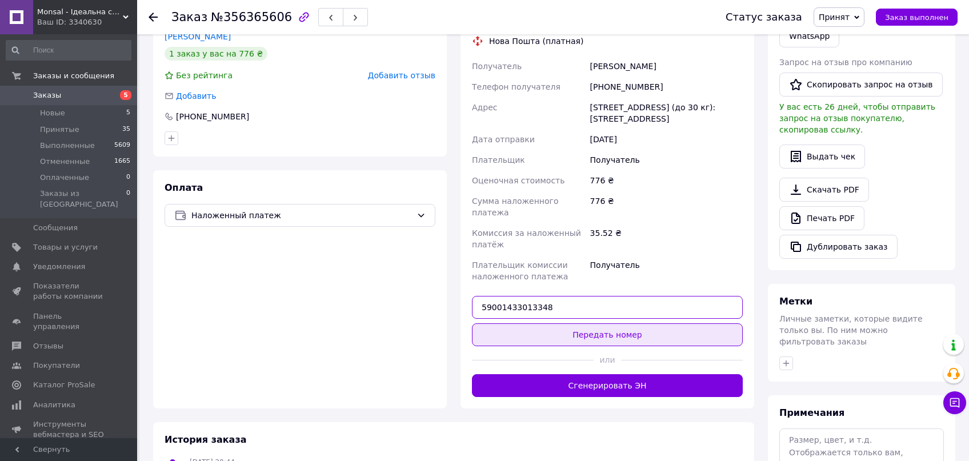
type input "59001433013348"
click at [646, 328] on button "Передать номер" at bounding box center [607, 334] width 271 height 23
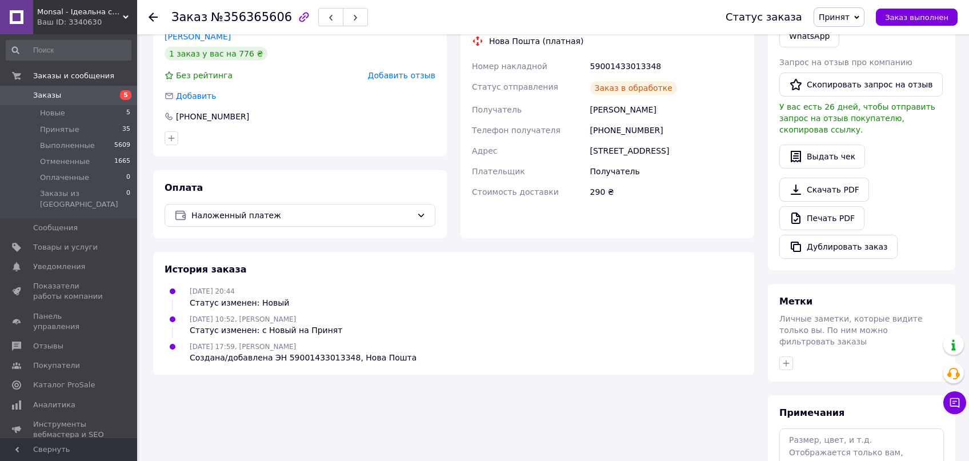
scroll to position [61, 0]
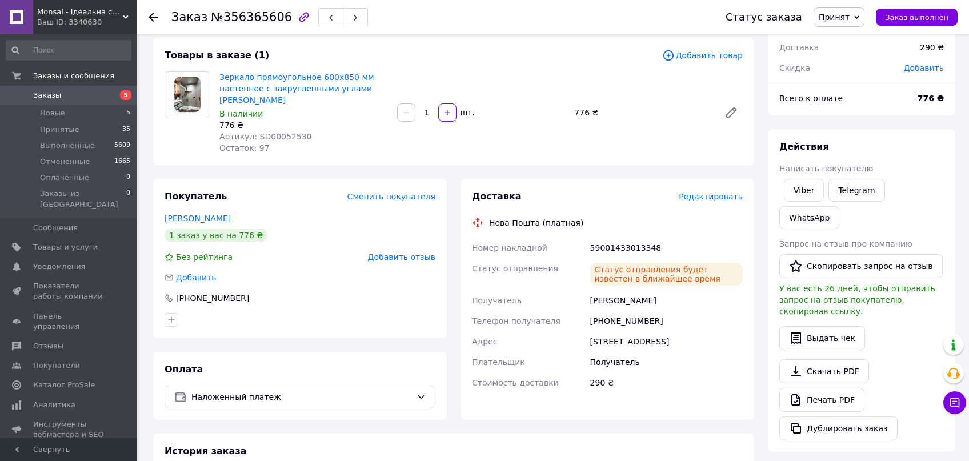
drag, startPoint x: 606, startPoint y: 291, endPoint x: 580, endPoint y: 298, distance: 26.8
click at [580, 298] on div "Номер накладной 59001433013348 Статус отправления Статус отправления будет изве…" at bounding box center [607, 315] width 275 height 155
copy div "Получатель Науменко Лілія"
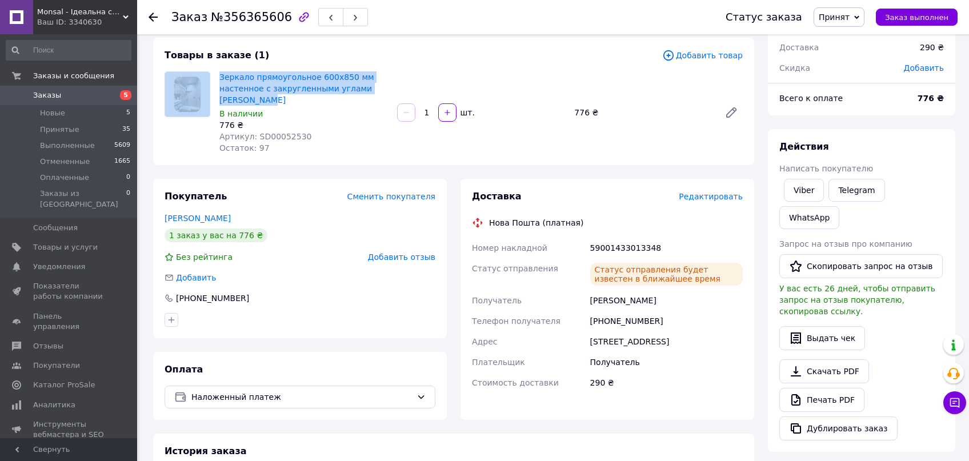
drag, startPoint x: 266, startPoint y: 99, endPoint x: 209, endPoint y: 83, distance: 59.2
click at [209, 83] on div "Зеркало прямоугольное 600х850 мм настенное с закругленными углами Lidz Nicole В…" at bounding box center [453, 112] width 587 height 82
copy div "Зеркало прямоугольное 600х850 мм настенное с закругленными углами [PERSON_NAME]"
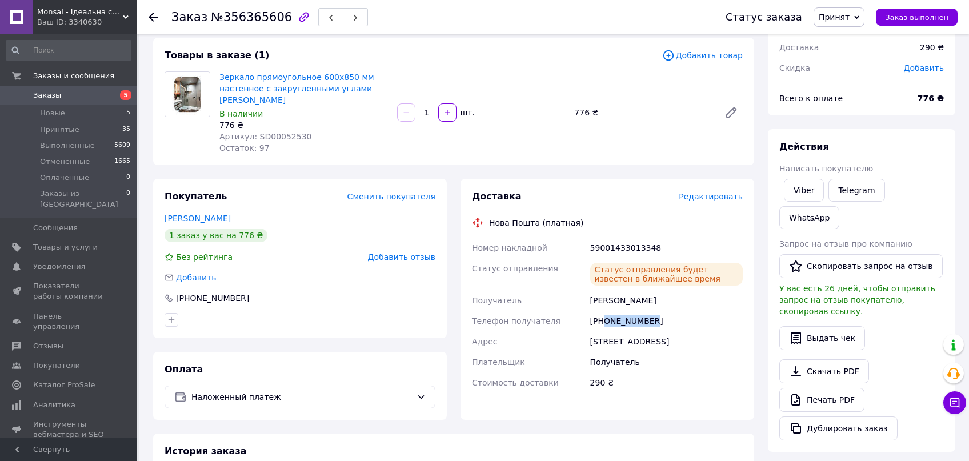
drag, startPoint x: 660, startPoint y: 327, endPoint x: 606, endPoint y: 324, distance: 53.8
click at [606, 324] on div "[PHONE_NUMBER]" at bounding box center [666, 321] width 157 height 21
copy div "0734146160"
click at [153, 15] on icon at bounding box center [153, 17] width 9 height 9
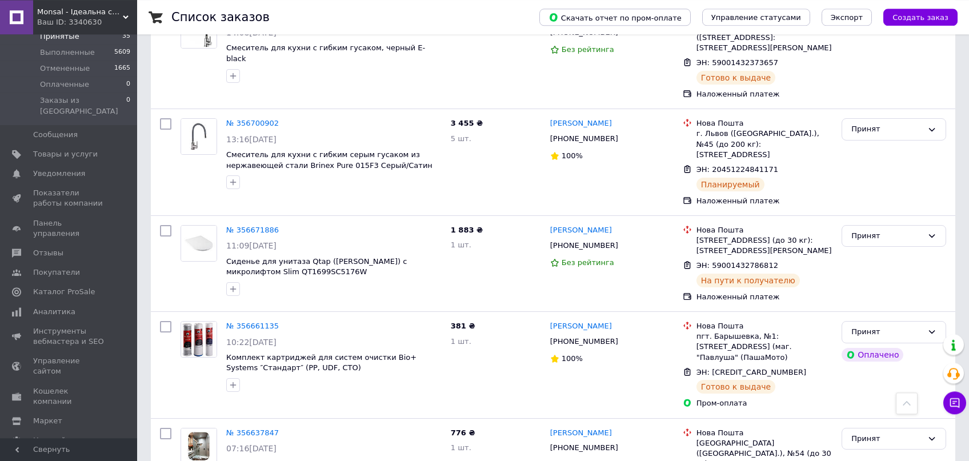
scroll to position [1514, 0]
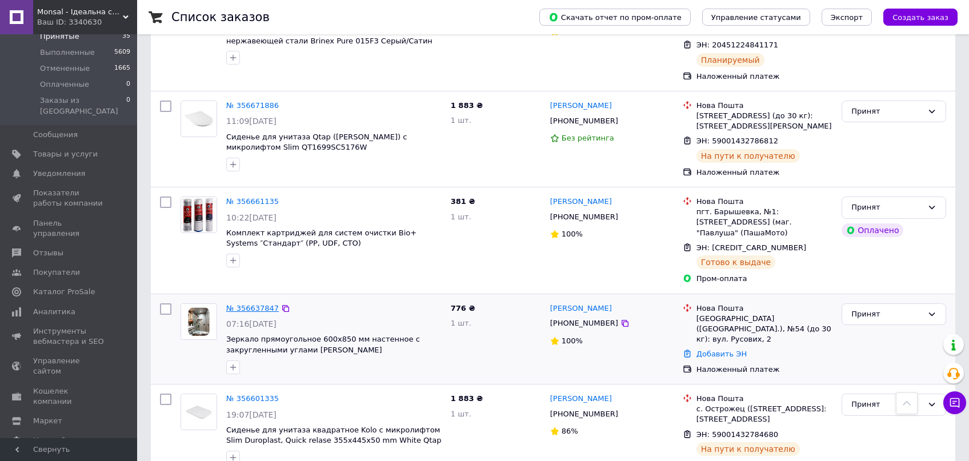
click at [251, 304] on link "№ 356637847" at bounding box center [252, 308] width 53 height 9
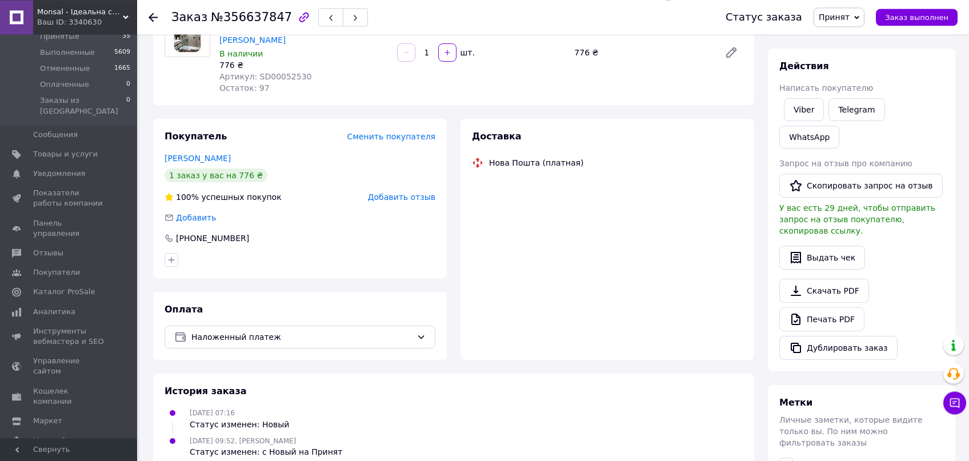
scroll to position [170, 0]
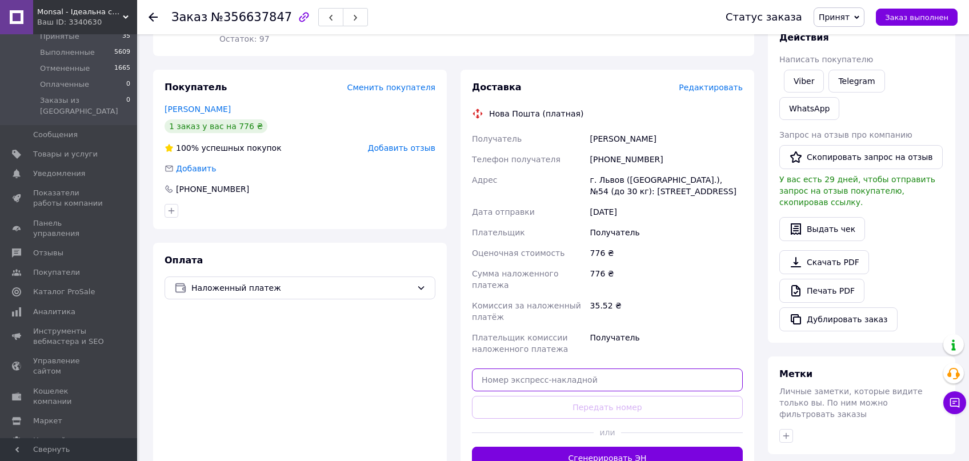
click at [564, 369] on input "text" at bounding box center [607, 380] width 271 height 23
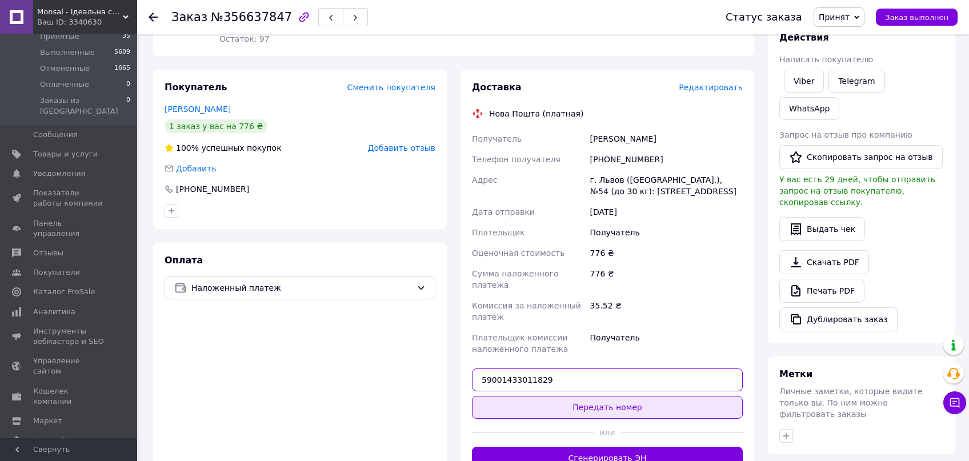
type input "59001433011829"
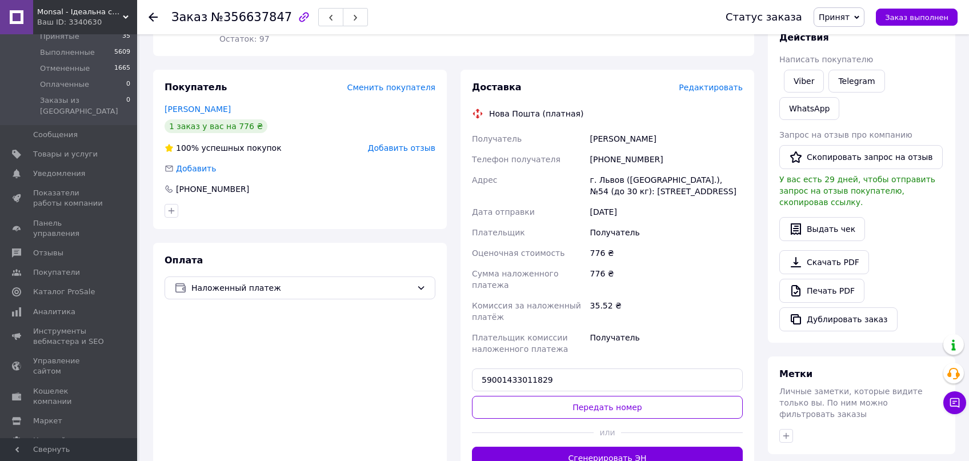
drag, startPoint x: 584, startPoint y: 395, endPoint x: 596, endPoint y: 391, distance: 12.8
click at [586, 396] on button "Передать номер" at bounding box center [607, 407] width 271 height 23
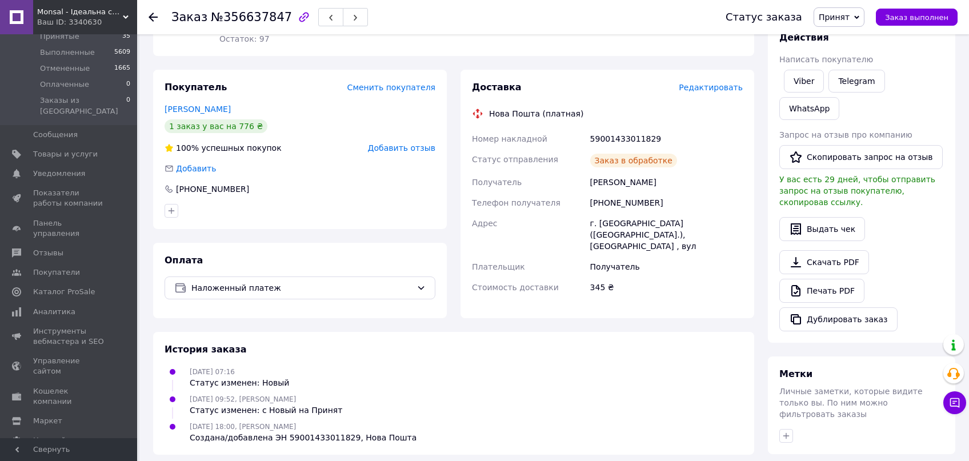
drag, startPoint x: 675, startPoint y: 184, endPoint x: 579, endPoint y: 187, distance: 95.5
click at [579, 187] on div "Номер накладной 59001433011829 Статус отправления Заказ в обработке Получатель …" at bounding box center [607, 213] width 275 height 169
copy div "Получатель Тарасова Вікторія"
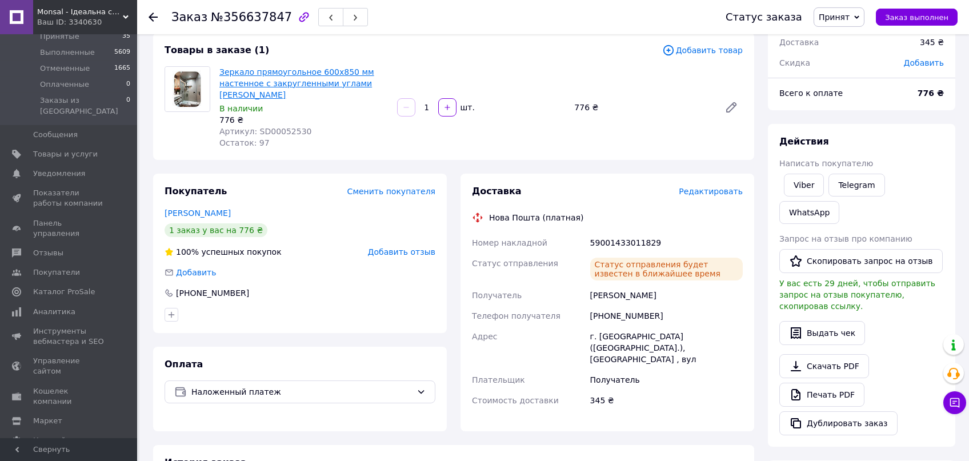
scroll to position [49, 0]
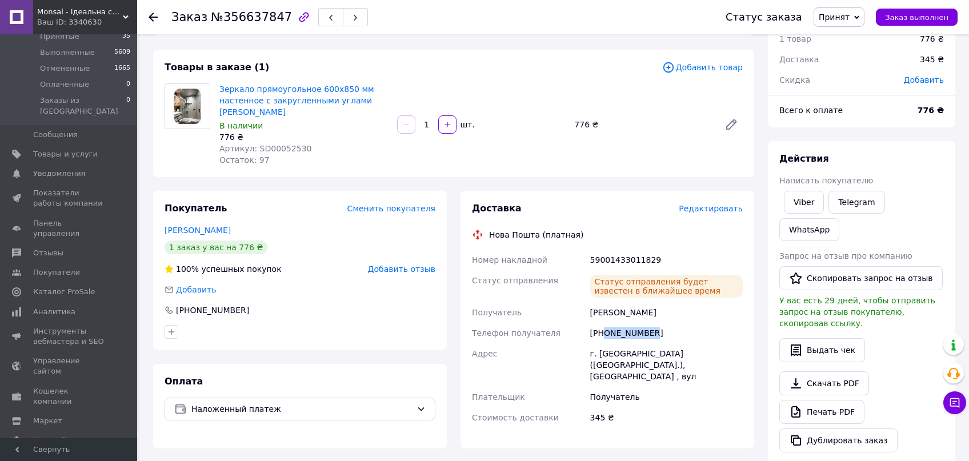
drag, startPoint x: 668, startPoint y: 333, endPoint x: 606, endPoint y: 340, distance: 63.2
click at [606, 340] on div "[PHONE_NUMBER]" at bounding box center [666, 333] width 157 height 21
copy div "0505077888"
drag, startPoint x: 182, startPoint y: 179, endPoint x: 560, endPoint y: 350, distance: 415.8
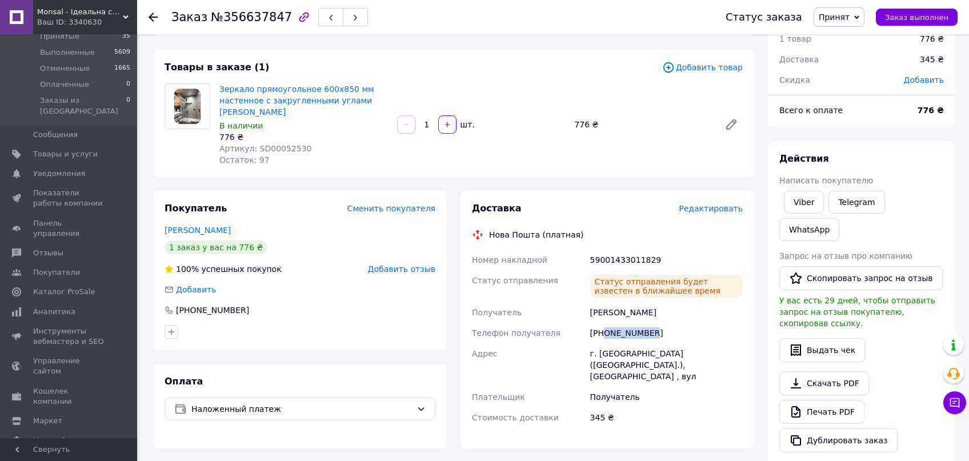
click at [183, 179] on div "Заказ с сайта 11.08.2025 | 07:16 Товары в заказе (1) Добавить товар Зеркало пря…" at bounding box center [453, 369] width 615 height 741
drag, startPoint x: 658, startPoint y: 260, endPoint x: 584, endPoint y: 261, distance: 74.3
click at [584, 261] on div "Номер накладной 59001433011829 Статус отправления Статус отправления будет изве…" at bounding box center [607, 339] width 275 height 178
copy div "Номер накладной 59001433011829"
click at [170, 181] on div "Заказ с сайта 11.08.2025 | 07:16 Товары в заказе (1) Добавить товар Зеркало пря…" at bounding box center [453, 369] width 615 height 741
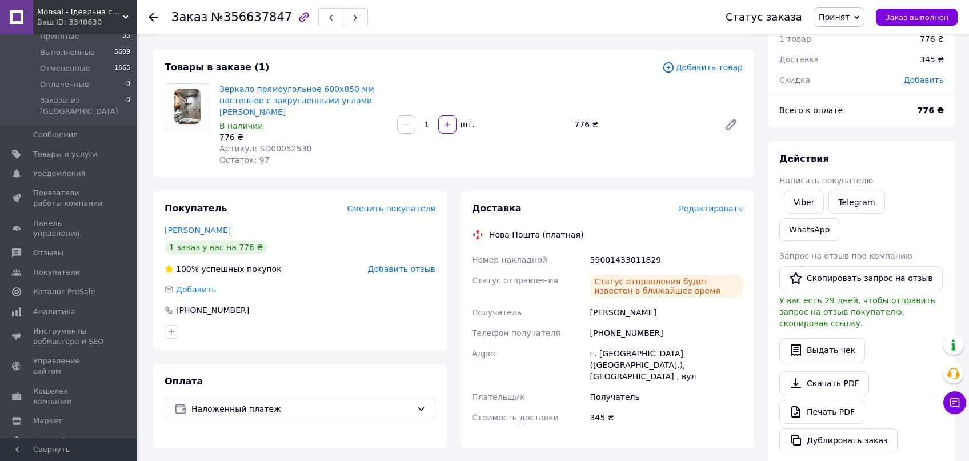
click at [151, 18] on use at bounding box center [153, 17] width 9 height 9
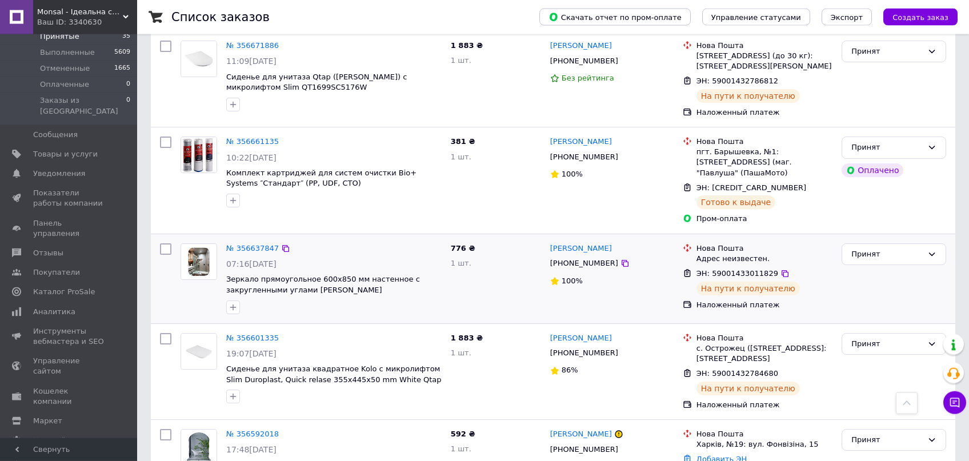
scroll to position [1575, 0]
click at [247, 243] on link "№ 356637847" at bounding box center [252, 247] width 53 height 9
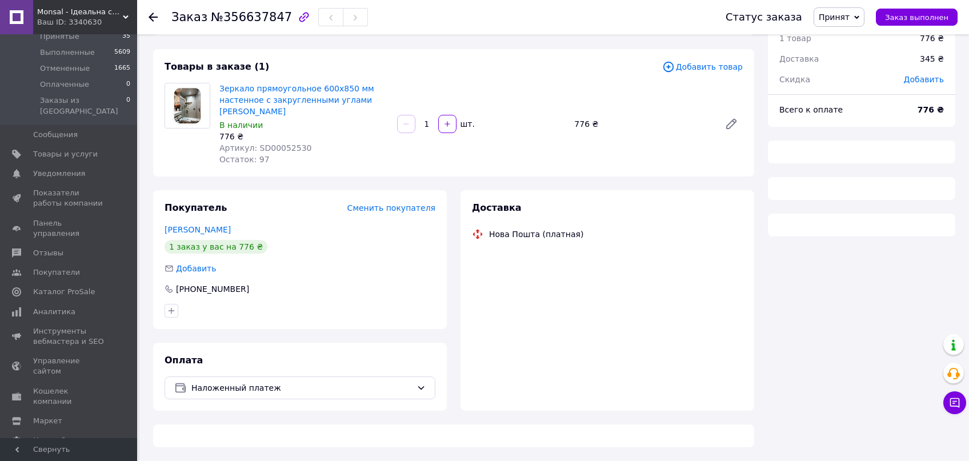
scroll to position [49, 0]
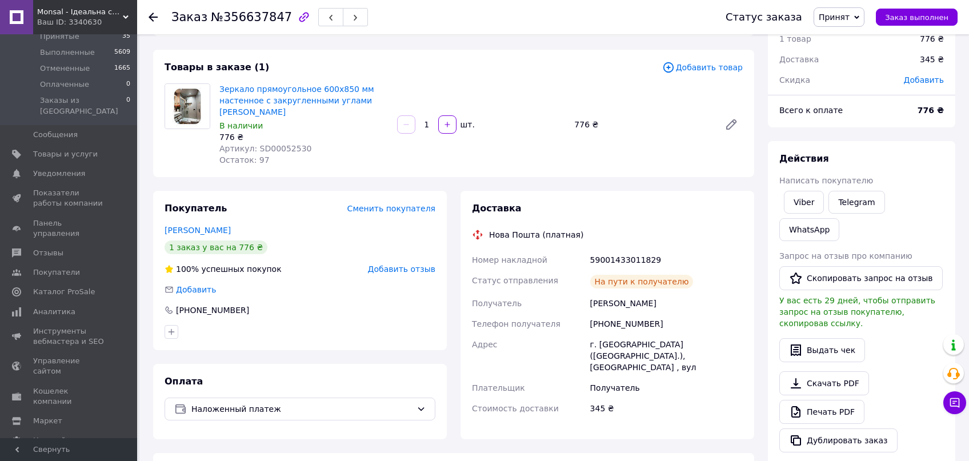
click at [149, 16] on div "Заказ №356637847 Статус заказа Принят Выполнен Отменен Оплаченный Заказ выполнен" at bounding box center [553, 17] width 832 height 34
click at [151, 22] on icon at bounding box center [153, 17] width 9 height 9
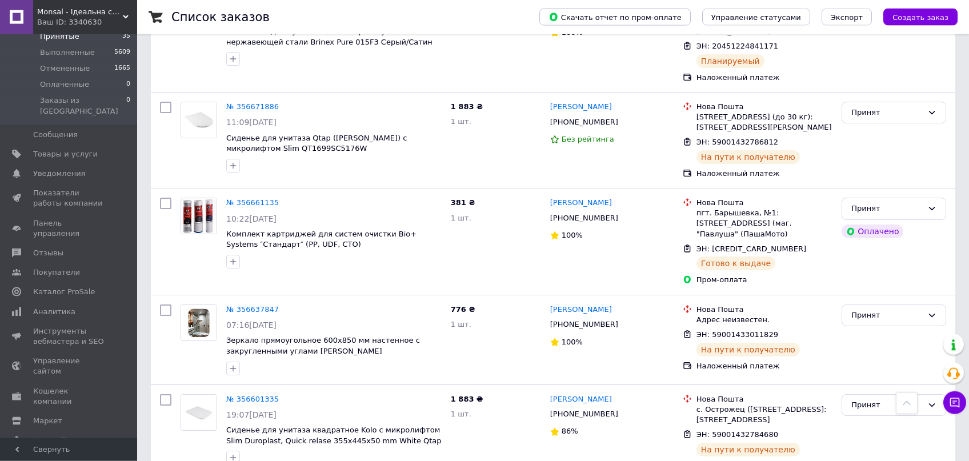
scroll to position [1514, 0]
click at [245, 304] on link "№ 356637847" at bounding box center [252, 308] width 53 height 9
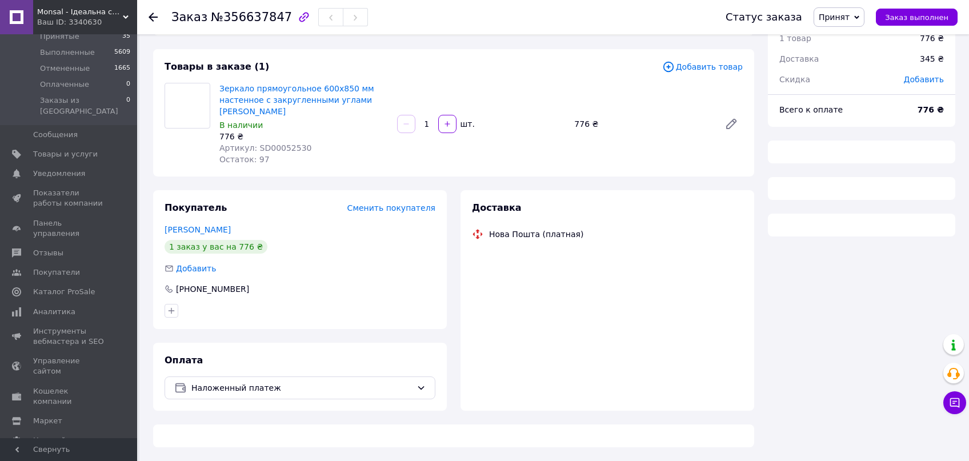
scroll to position [49, 0]
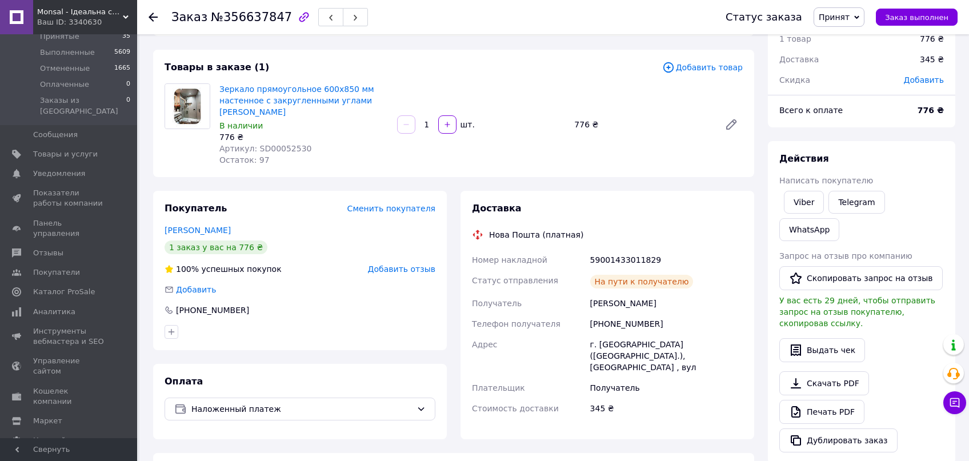
click at [153, 19] on icon at bounding box center [153, 17] width 9 height 9
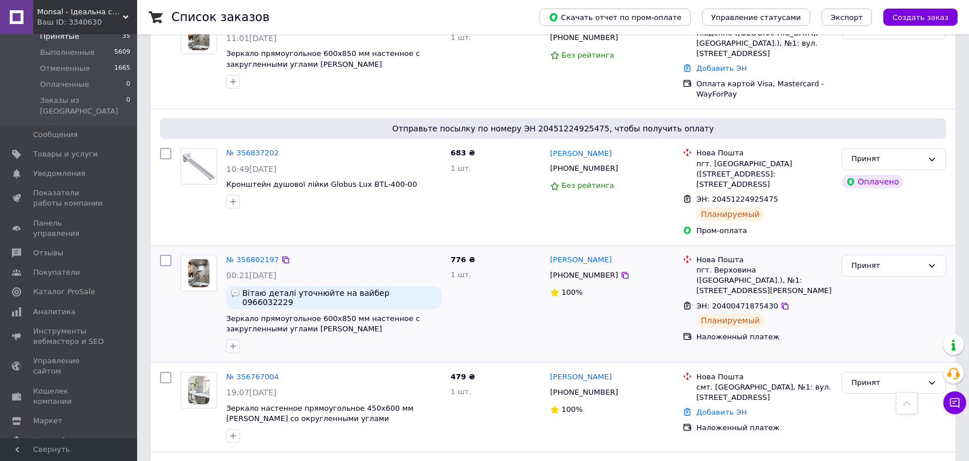
scroll to position [787, 0]
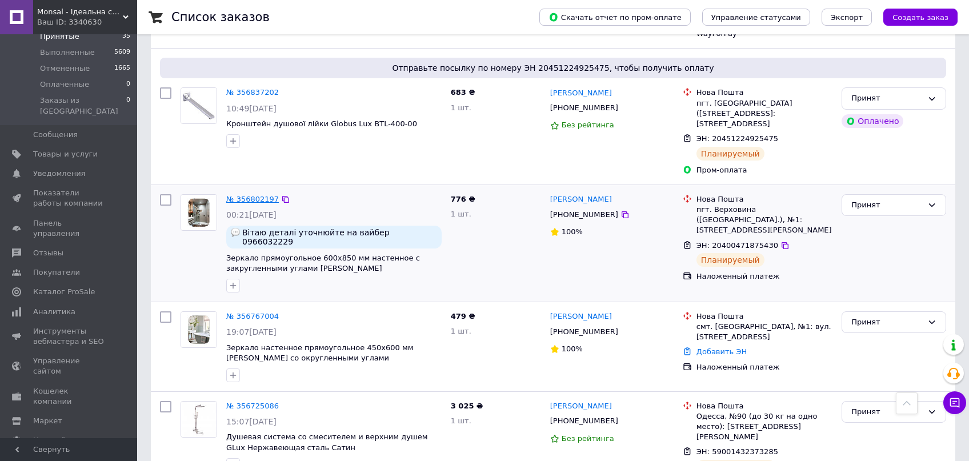
click at [250, 195] on link "№ 356802197" at bounding box center [252, 199] width 53 height 9
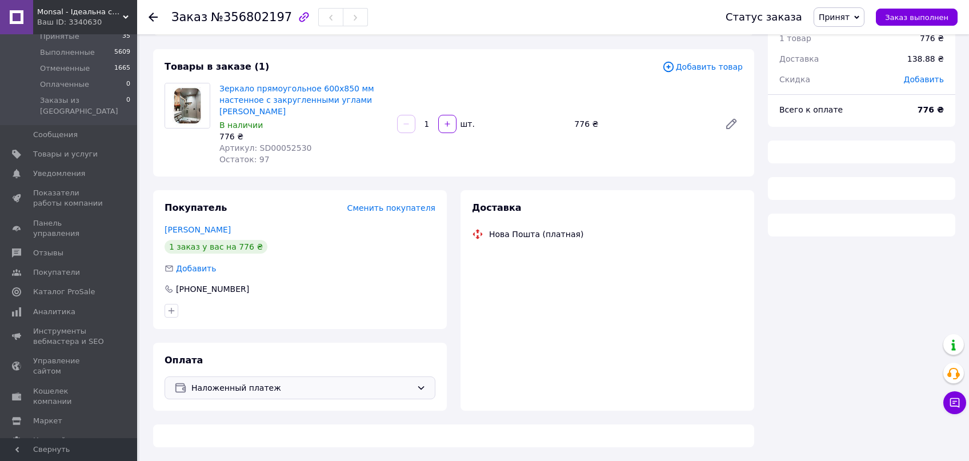
scroll to position [49, 0]
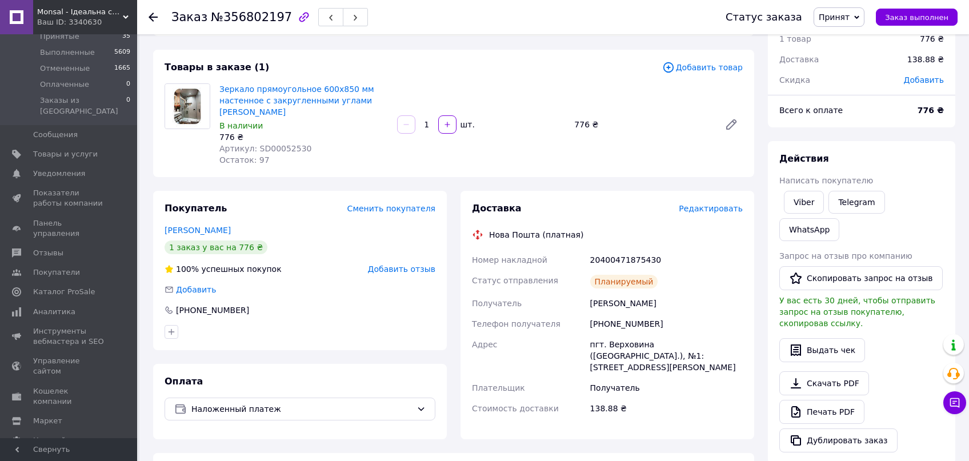
click at [158, 18] on div at bounding box center [160, 17] width 23 height 34
click at [150, 17] on use at bounding box center [153, 17] width 9 height 9
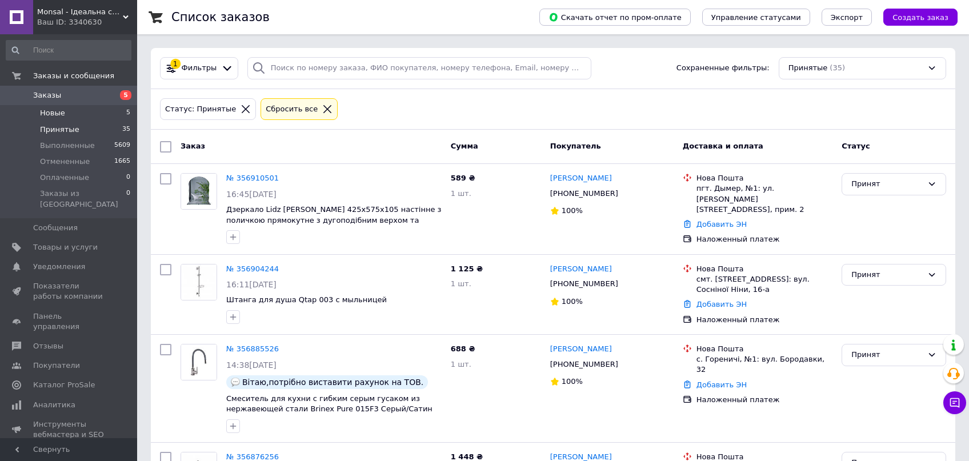
click at [79, 114] on li "Новые 5" at bounding box center [68, 113] width 137 height 16
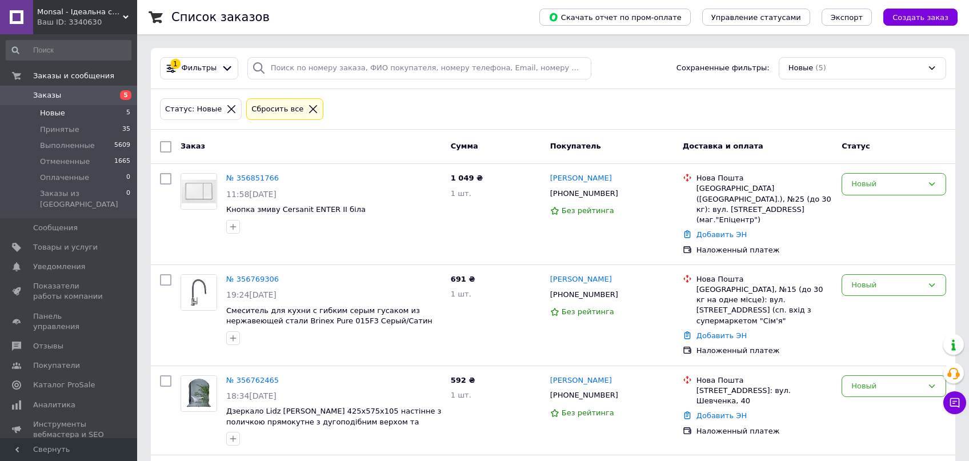
click at [359, 118] on div "Статус: Новые Сбросить все" at bounding box center [553, 109] width 791 height 27
